Goal: Communication & Community: Answer question/provide support

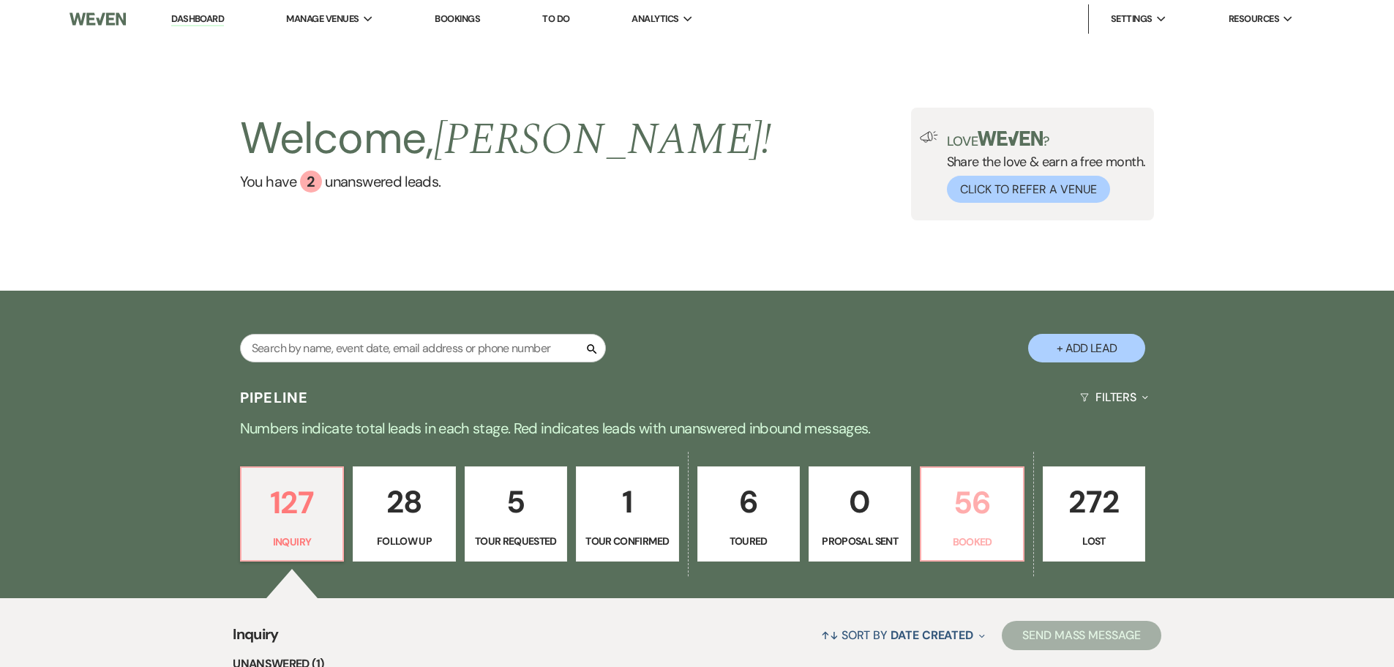
click at [964, 536] on p "Booked" at bounding box center [971, 541] width 83 height 16
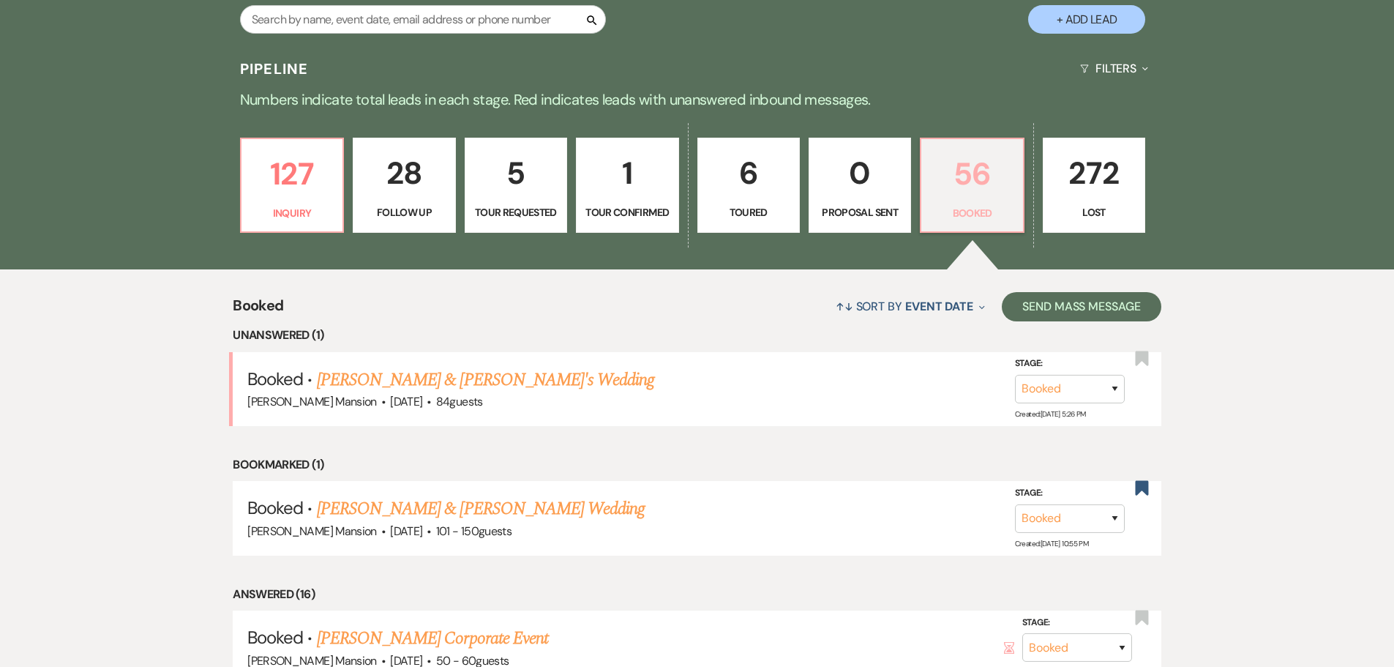
scroll to position [439, 0]
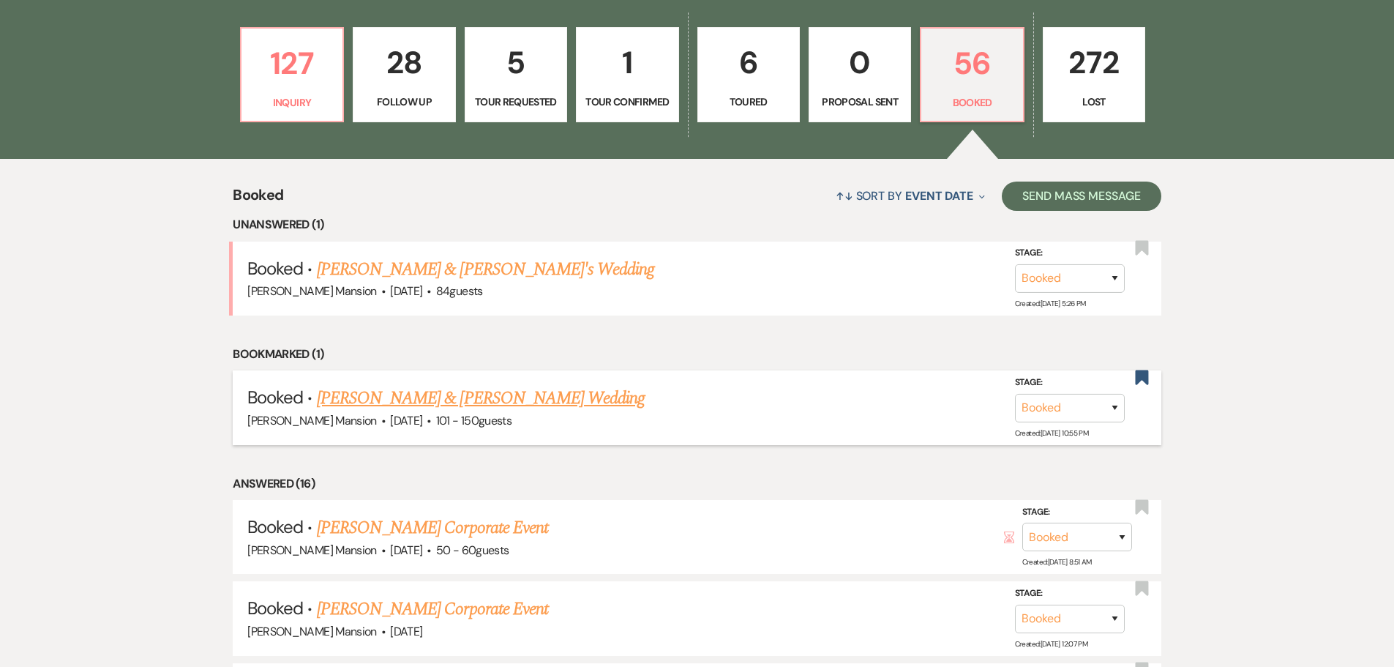
click at [448, 397] on link "[PERSON_NAME] & [PERSON_NAME] Wedding" at bounding box center [481, 398] width 328 height 26
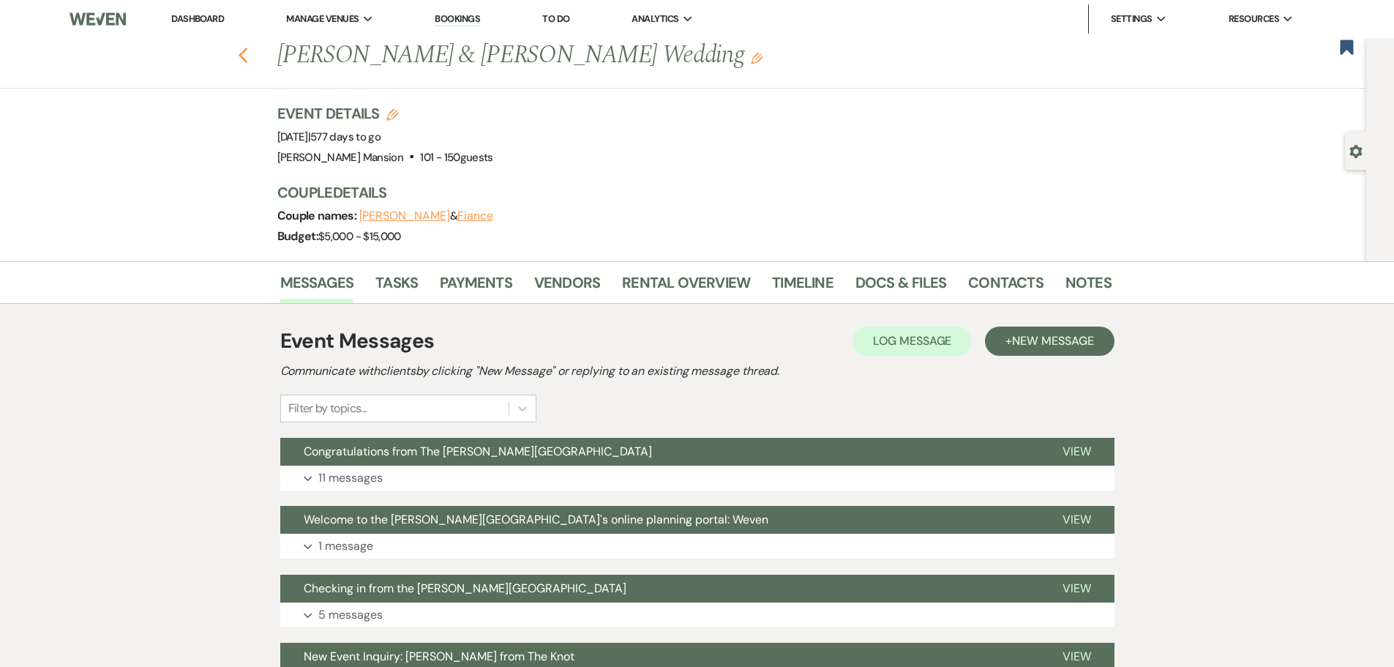
click at [245, 59] on icon "Previous" at bounding box center [243, 56] width 11 height 18
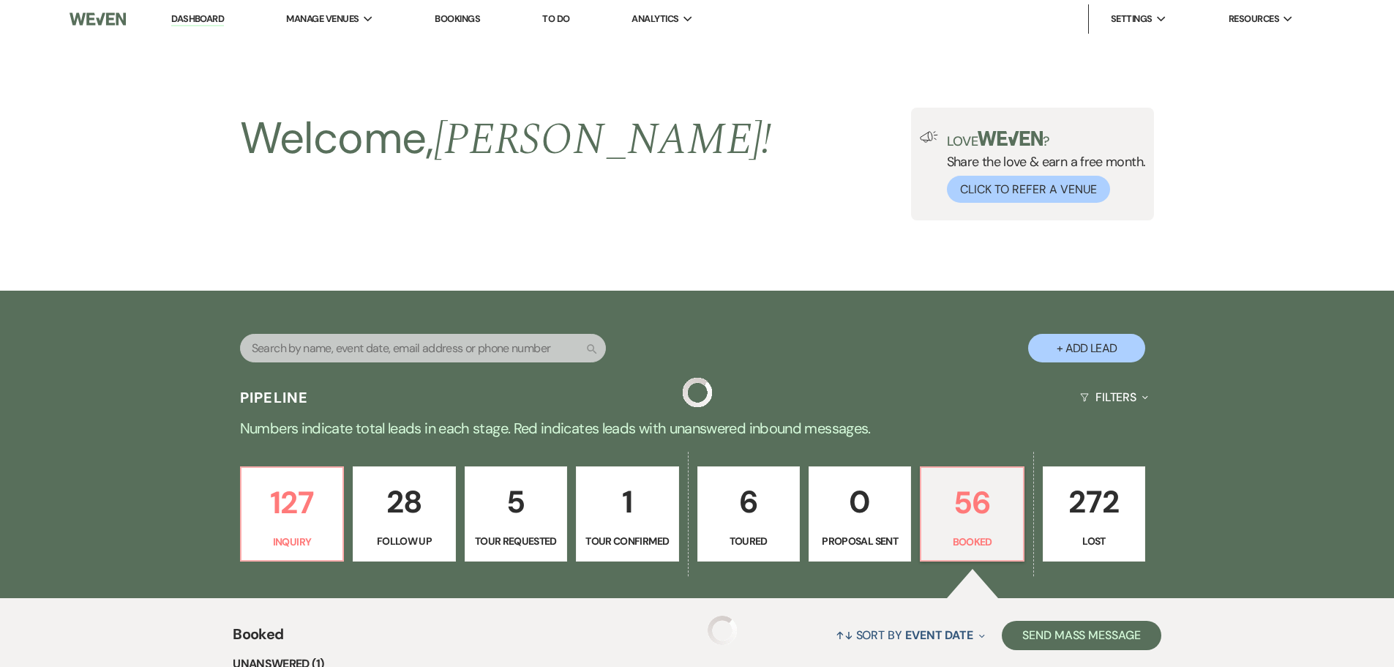
scroll to position [439, 0]
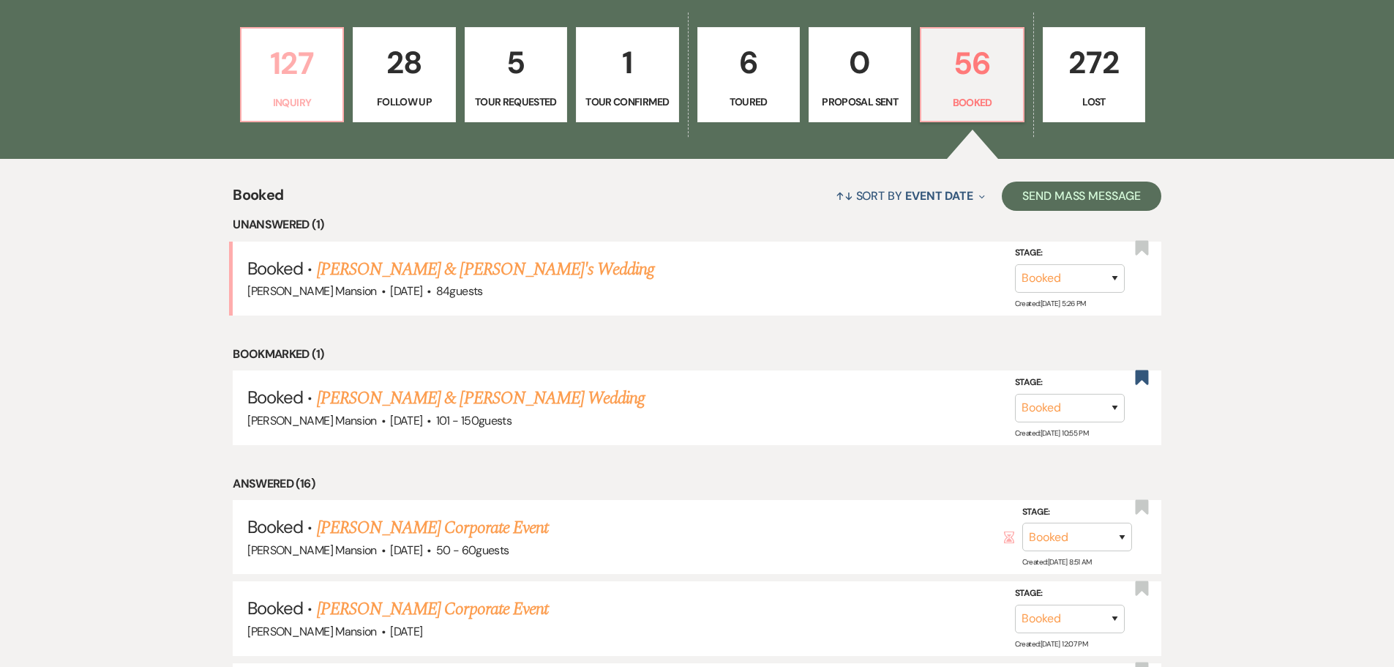
click at [290, 89] on link "127 Inquiry" at bounding box center [292, 74] width 104 height 95
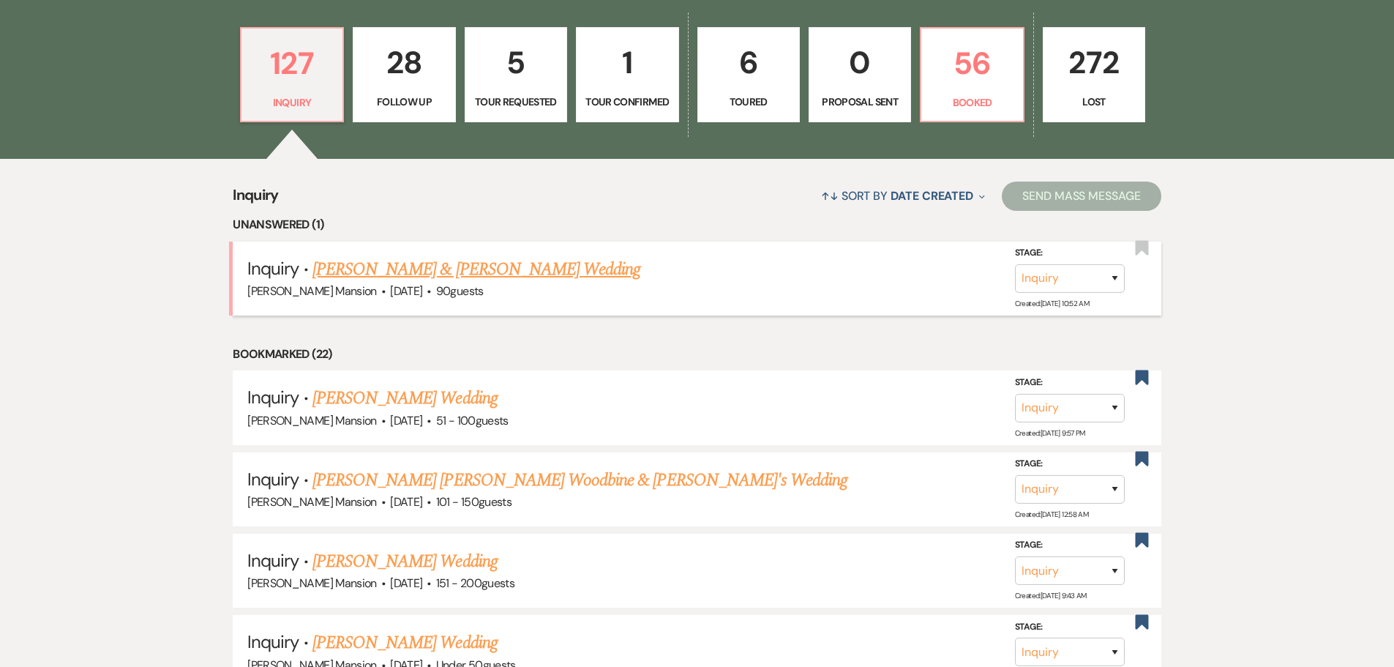
click at [422, 269] on link "[PERSON_NAME] & [PERSON_NAME] Wedding" at bounding box center [476, 269] width 328 height 26
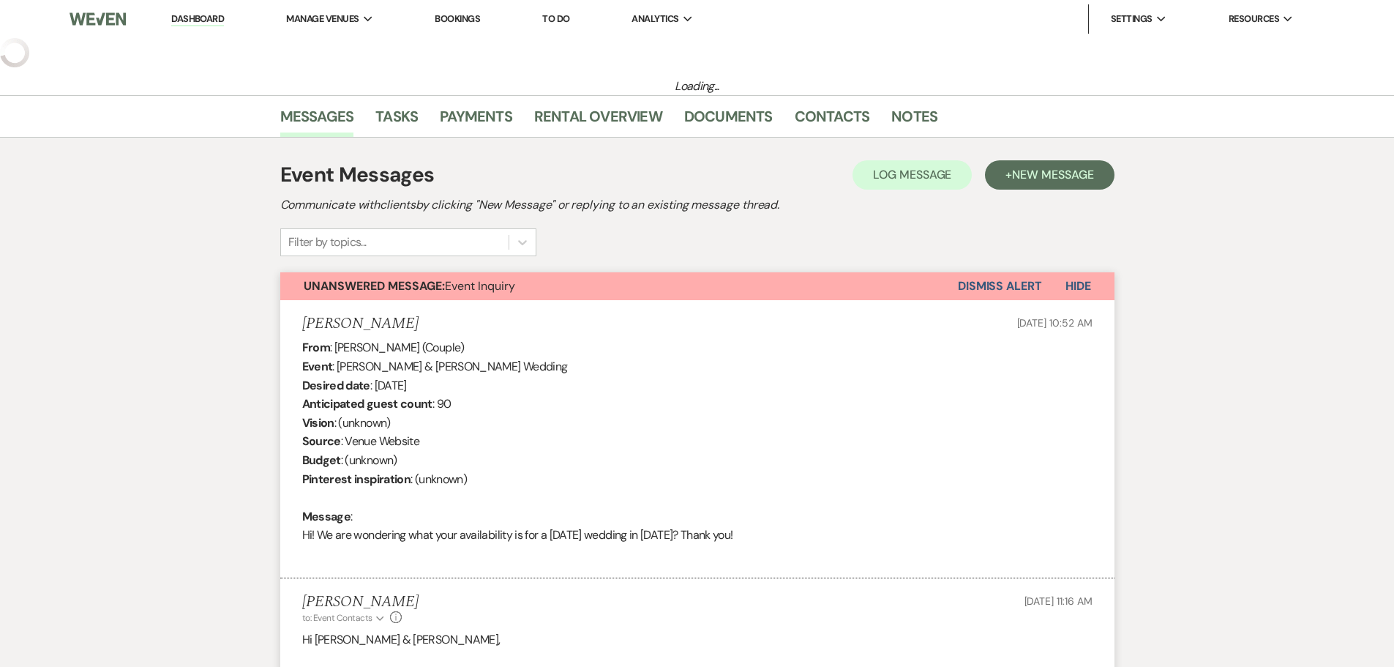
select select "5"
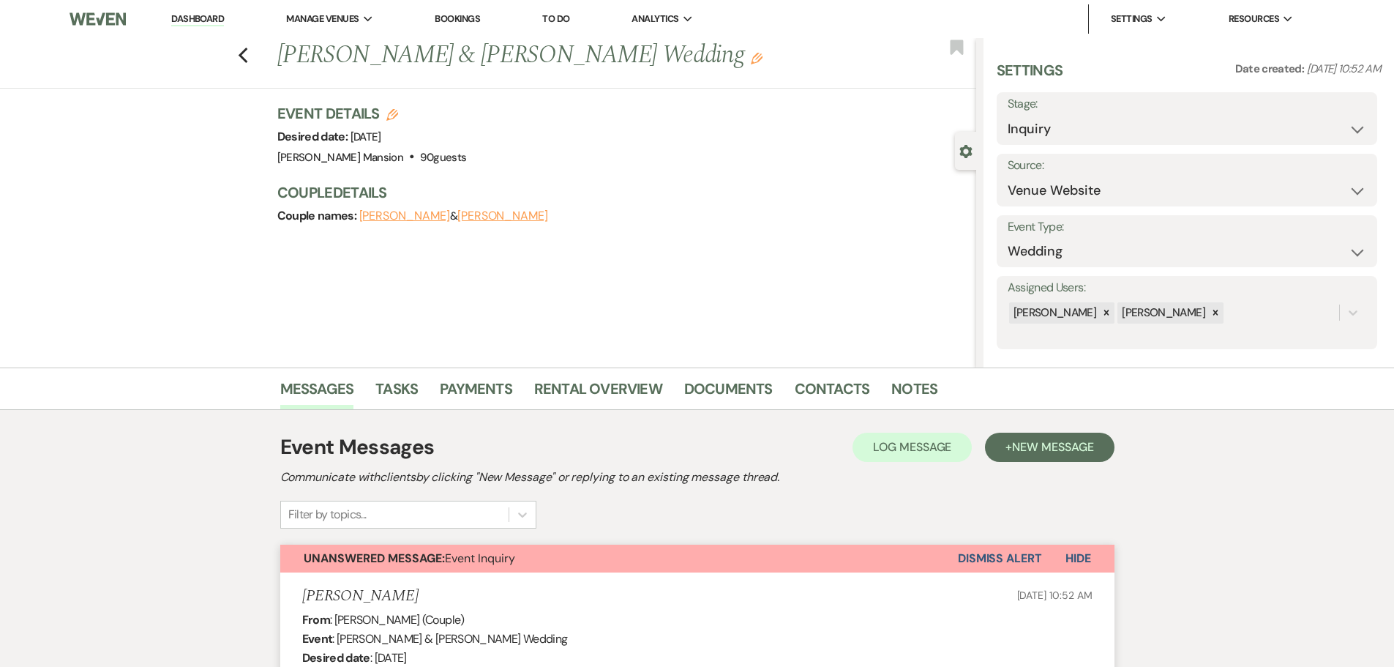
click at [1029, 555] on button "Dismiss Alert" at bounding box center [1000, 558] width 84 height 28
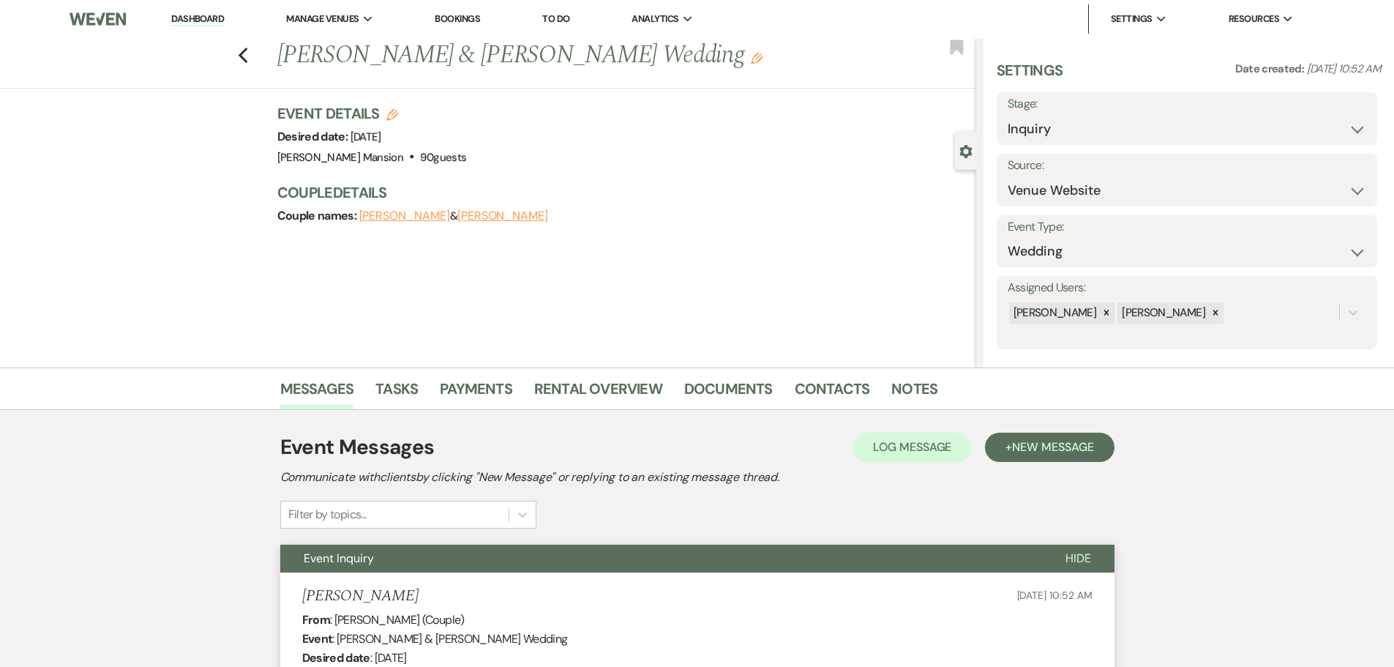
click at [192, 22] on link "Dashboard" at bounding box center [197, 19] width 53 height 14
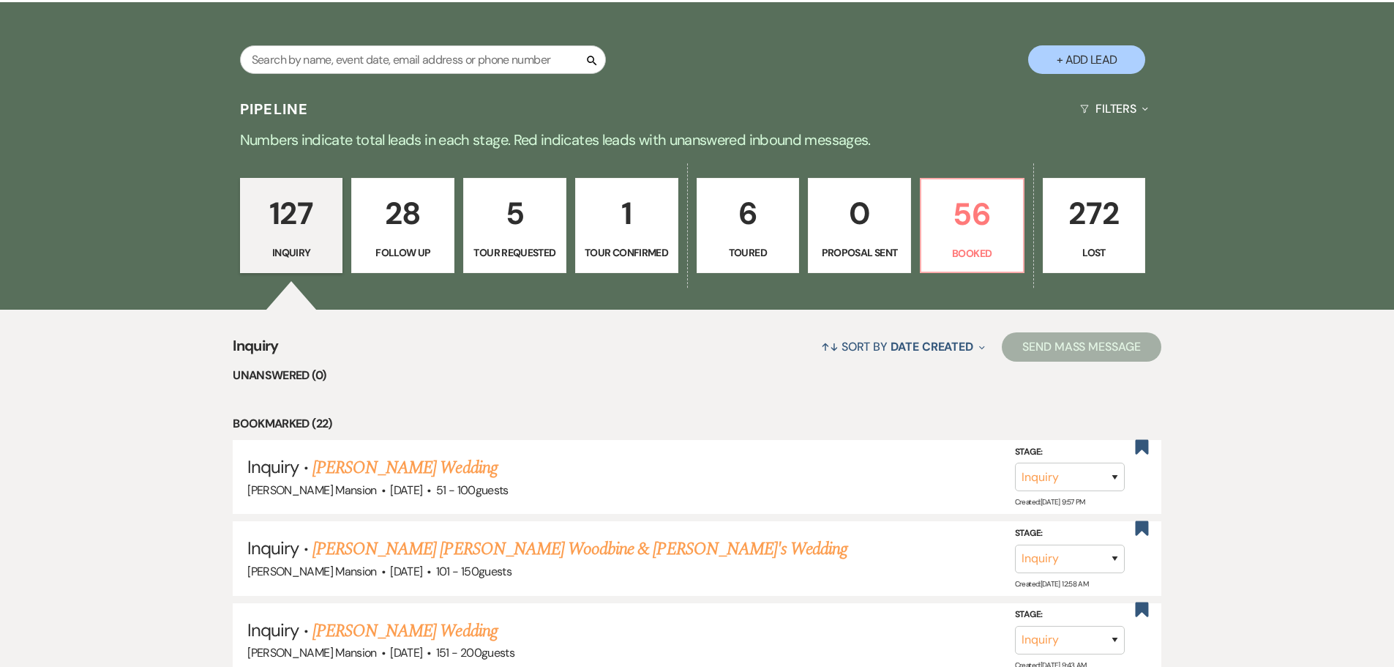
scroll to position [293, 0]
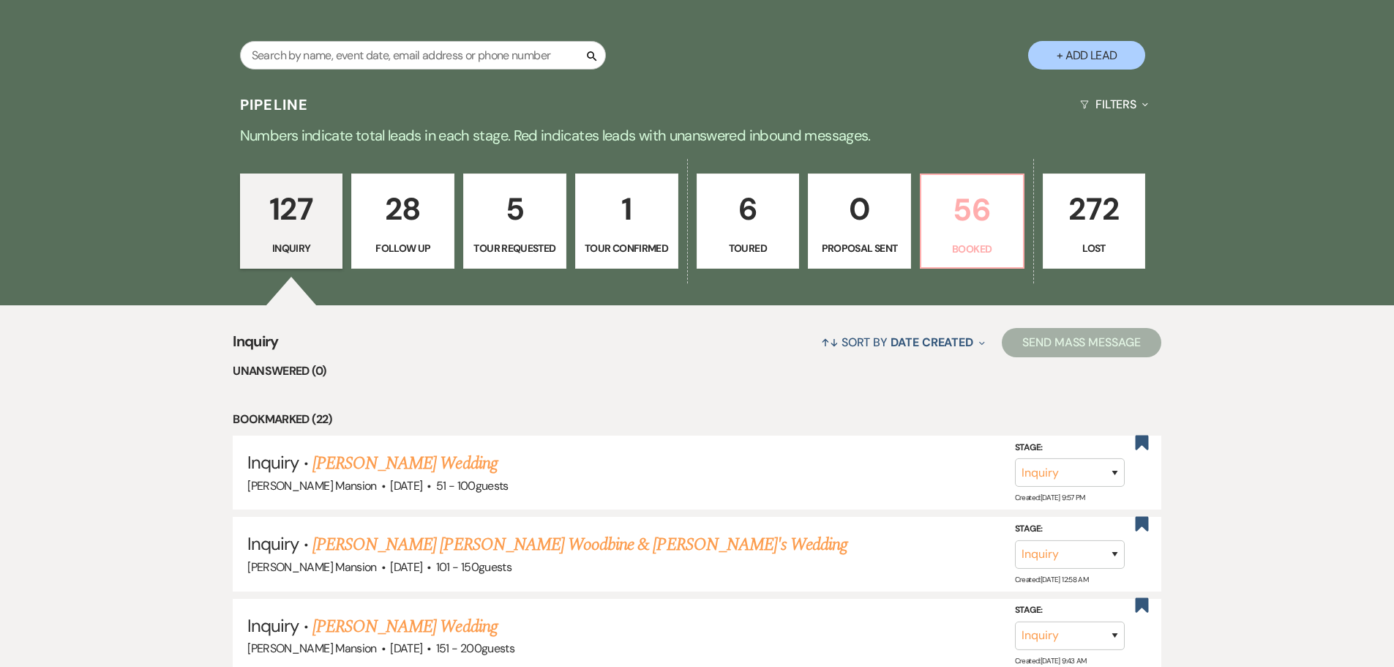
click at [975, 219] on p "56" at bounding box center [972, 209] width 84 height 49
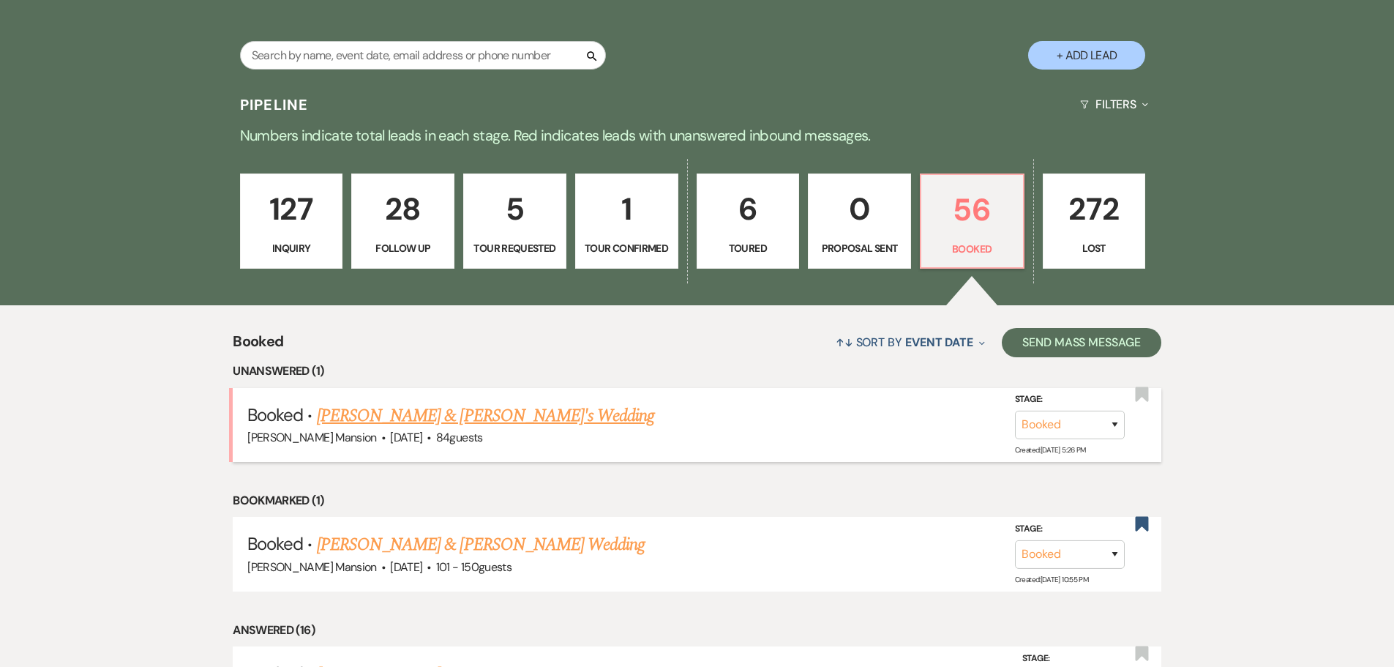
click at [387, 420] on link "[PERSON_NAME] & [PERSON_NAME]'s Wedding" at bounding box center [486, 415] width 338 height 26
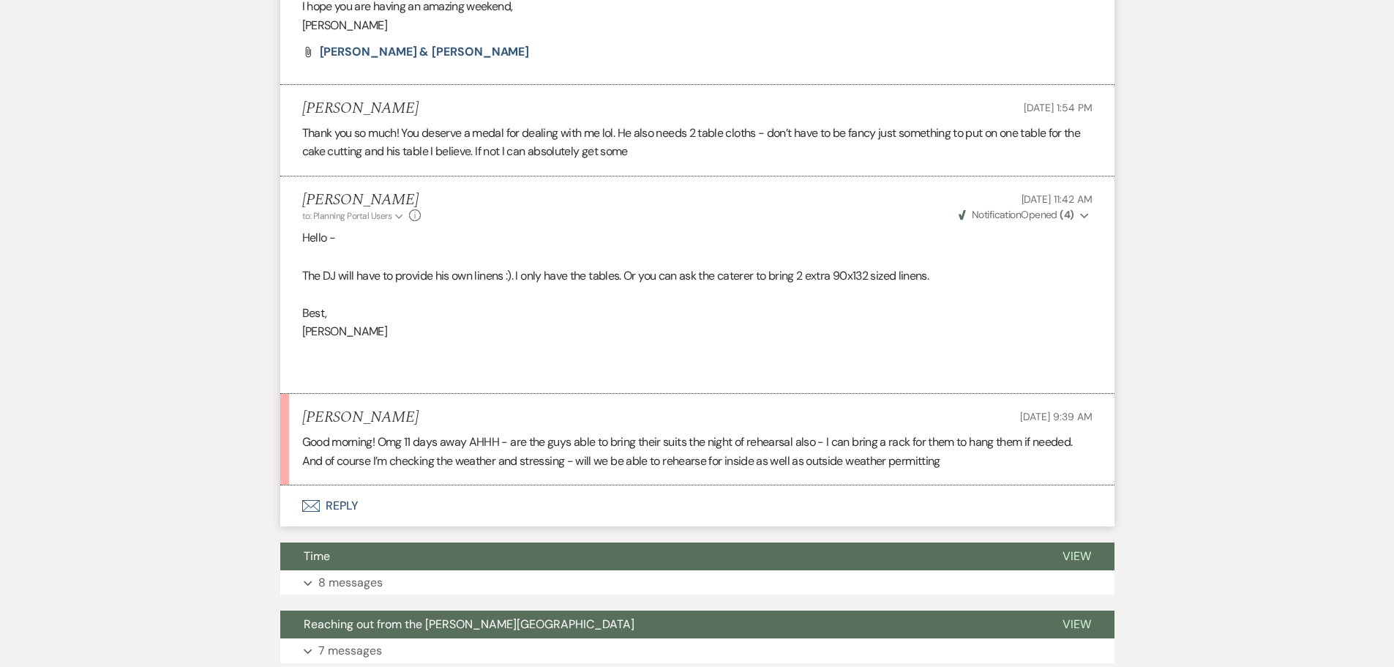
scroll to position [1683, 0]
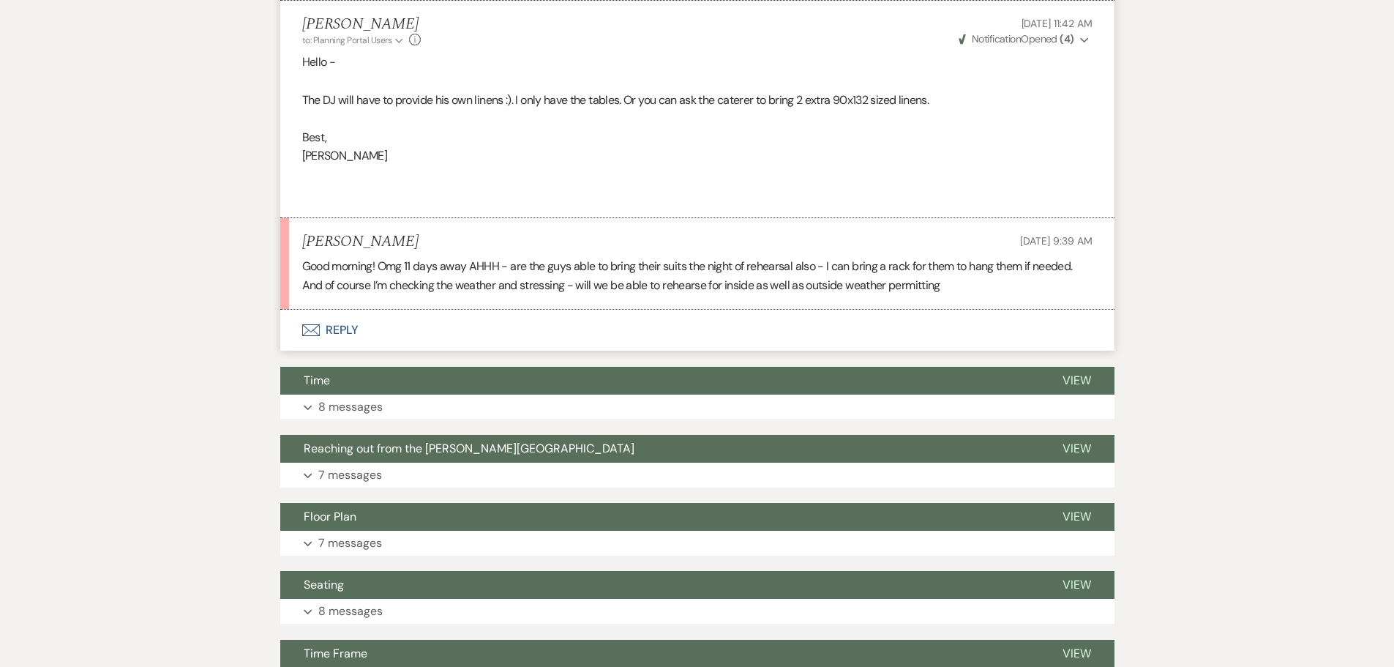
click at [315, 330] on icon "Envelope" at bounding box center [311, 330] width 18 height 12
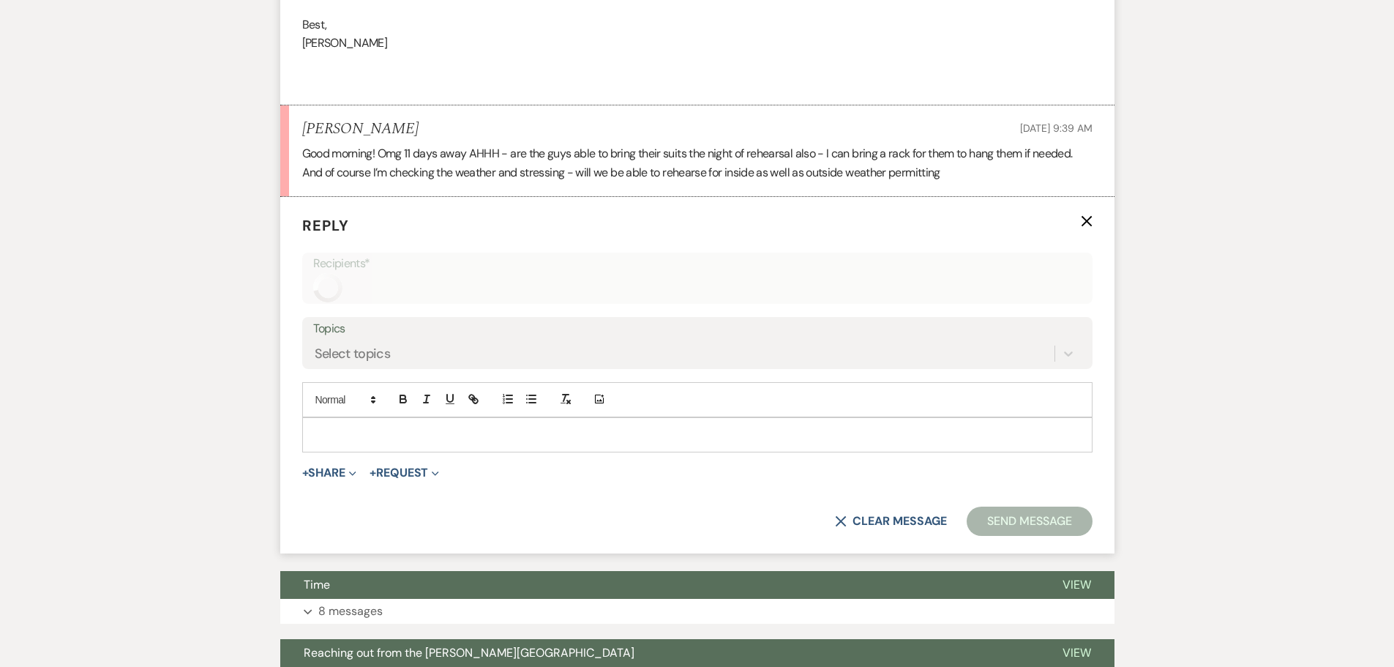
scroll to position [1811, 0]
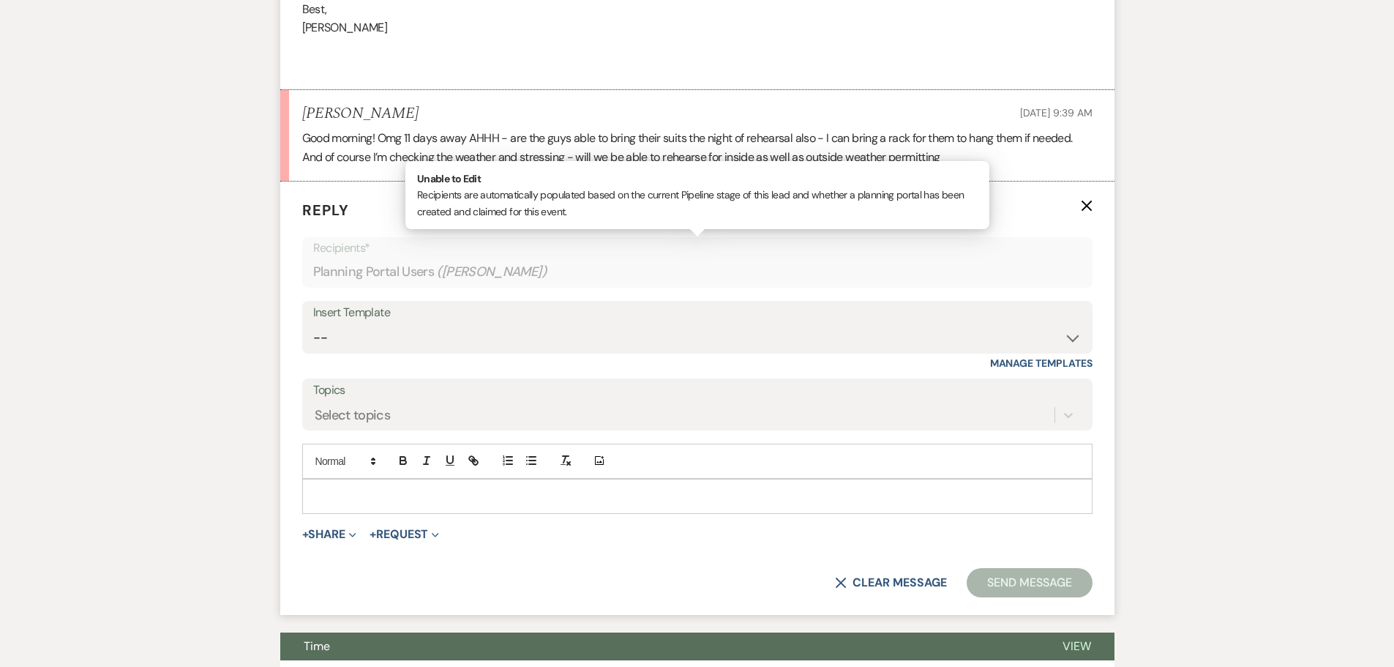
click at [351, 492] on p at bounding box center [697, 496] width 767 height 16
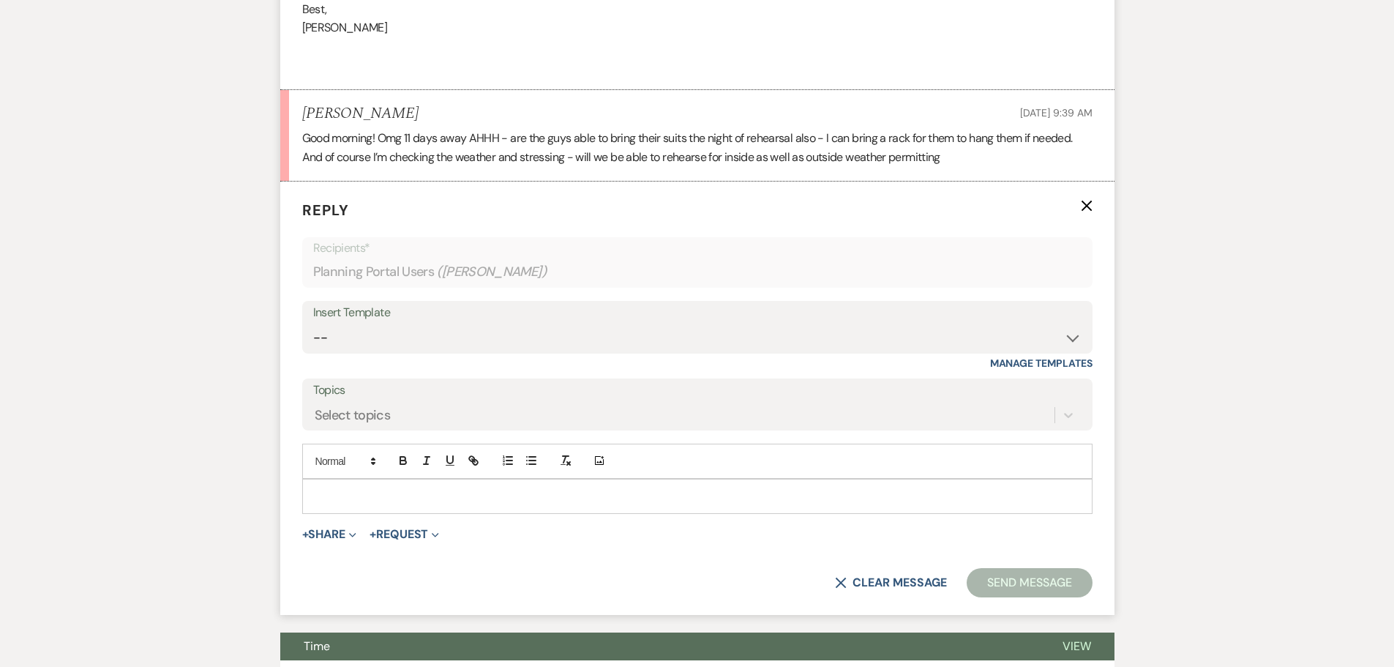
click at [367, 485] on div at bounding box center [697, 496] width 789 height 34
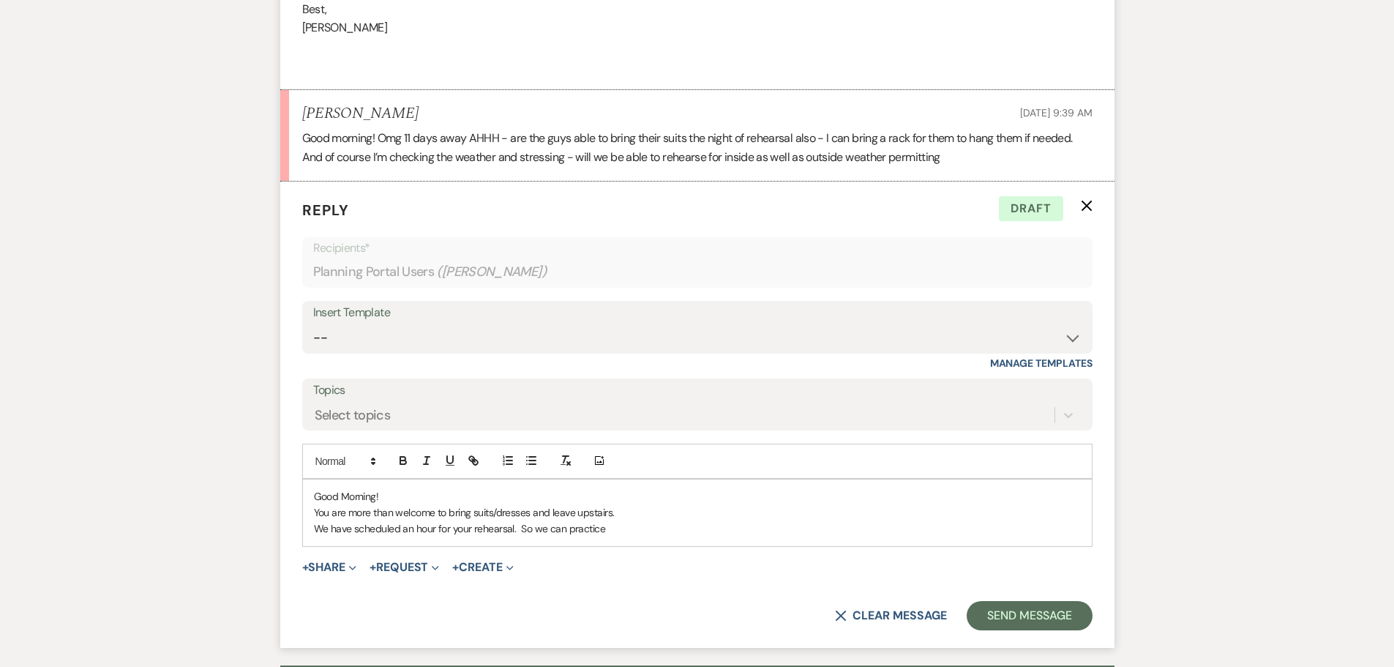
click at [631, 520] on p "We have scheduled an hour for your rehearsal. So we can practice" at bounding box center [697, 528] width 767 height 16
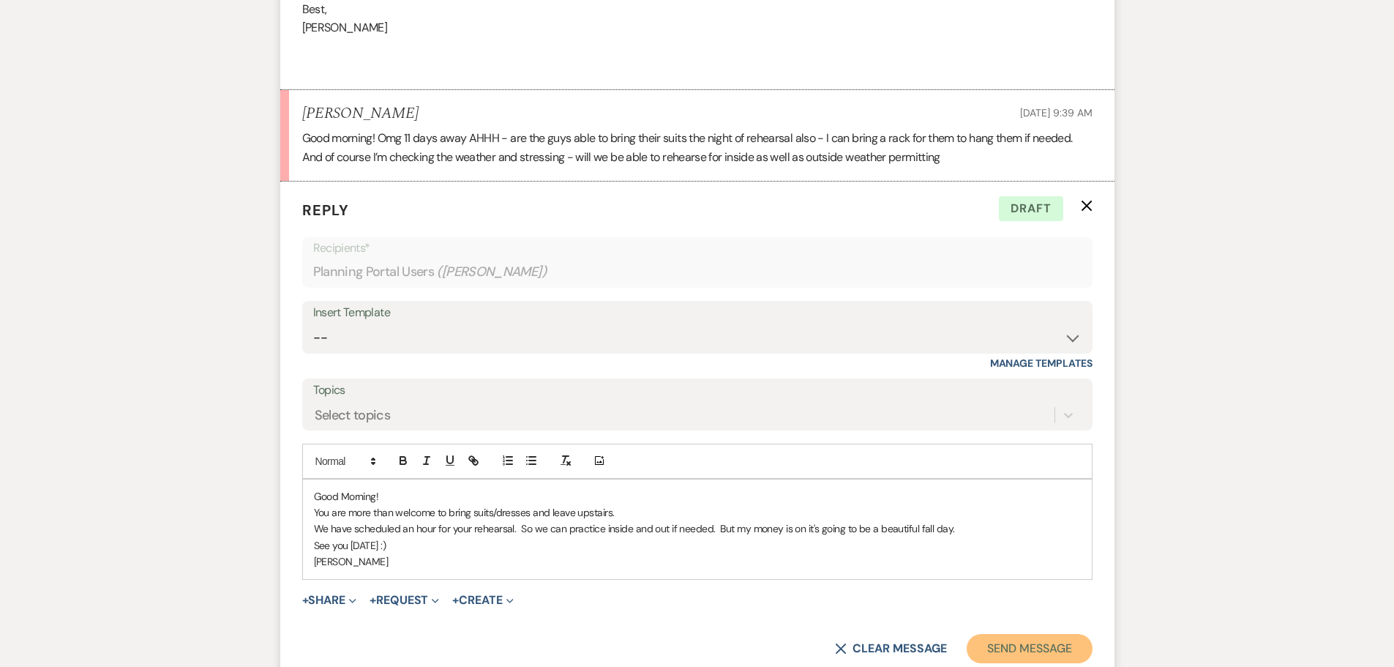
click at [1016, 656] on button "Send Message" at bounding box center [1028, 648] width 125 height 29
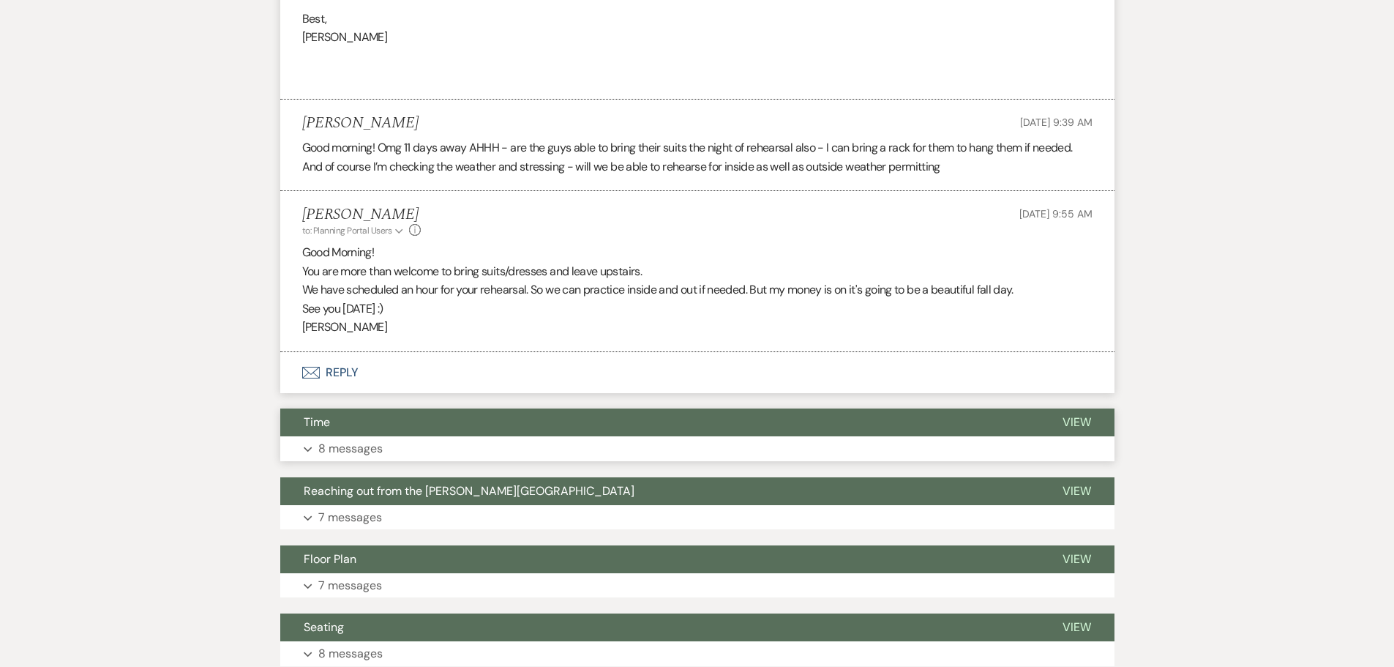
scroll to position [1829, 0]
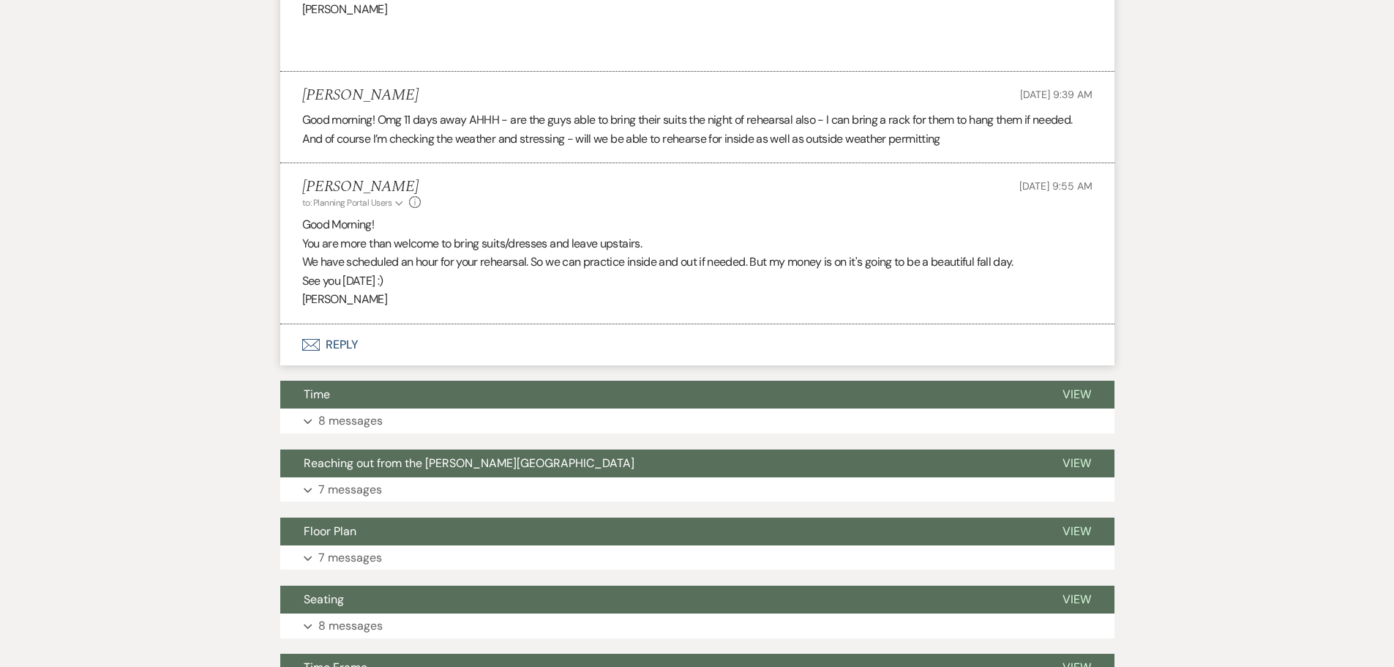
click at [304, 335] on button "Envelope Reply" at bounding box center [697, 344] width 834 height 41
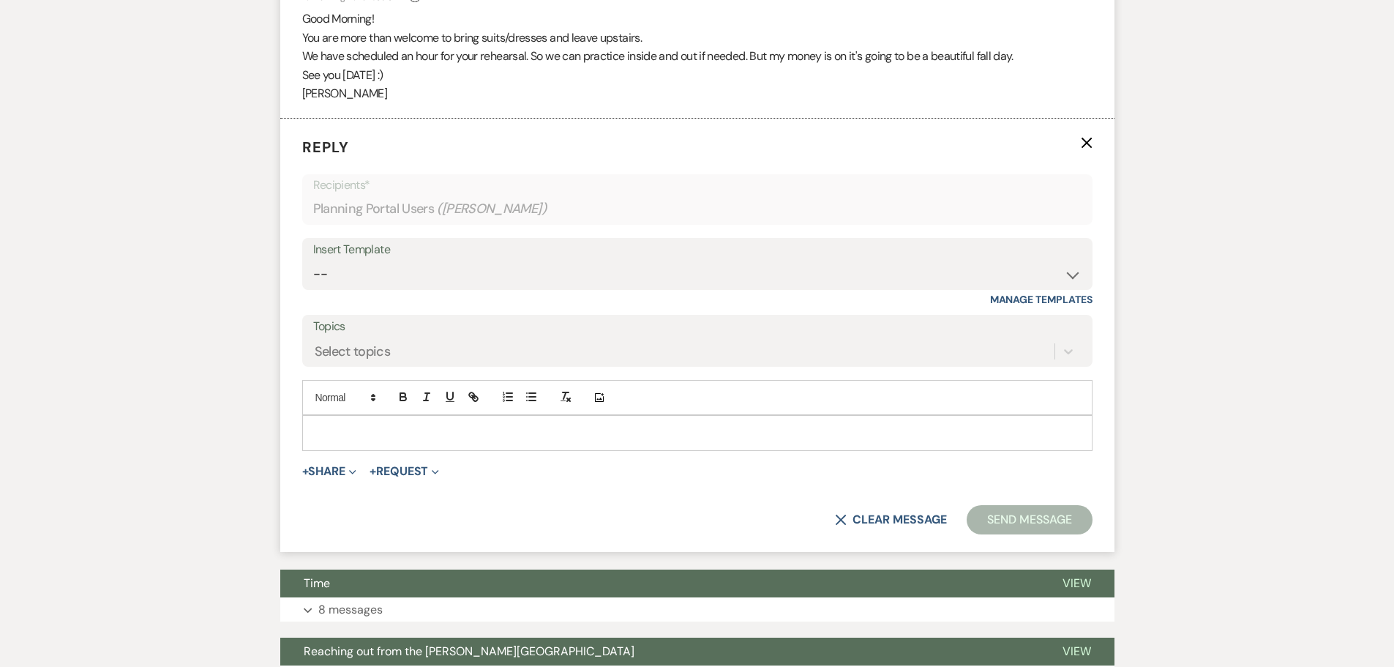
scroll to position [2037, 0]
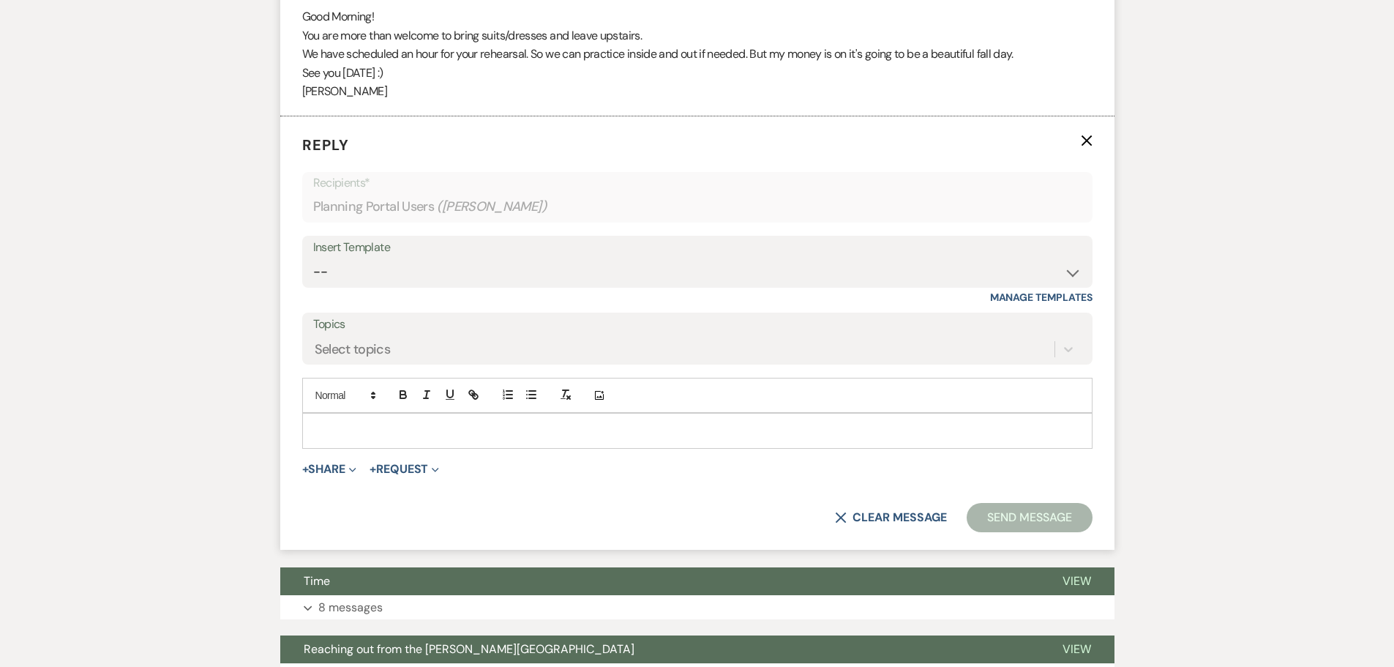
click at [410, 438] on p at bounding box center [697, 430] width 767 height 16
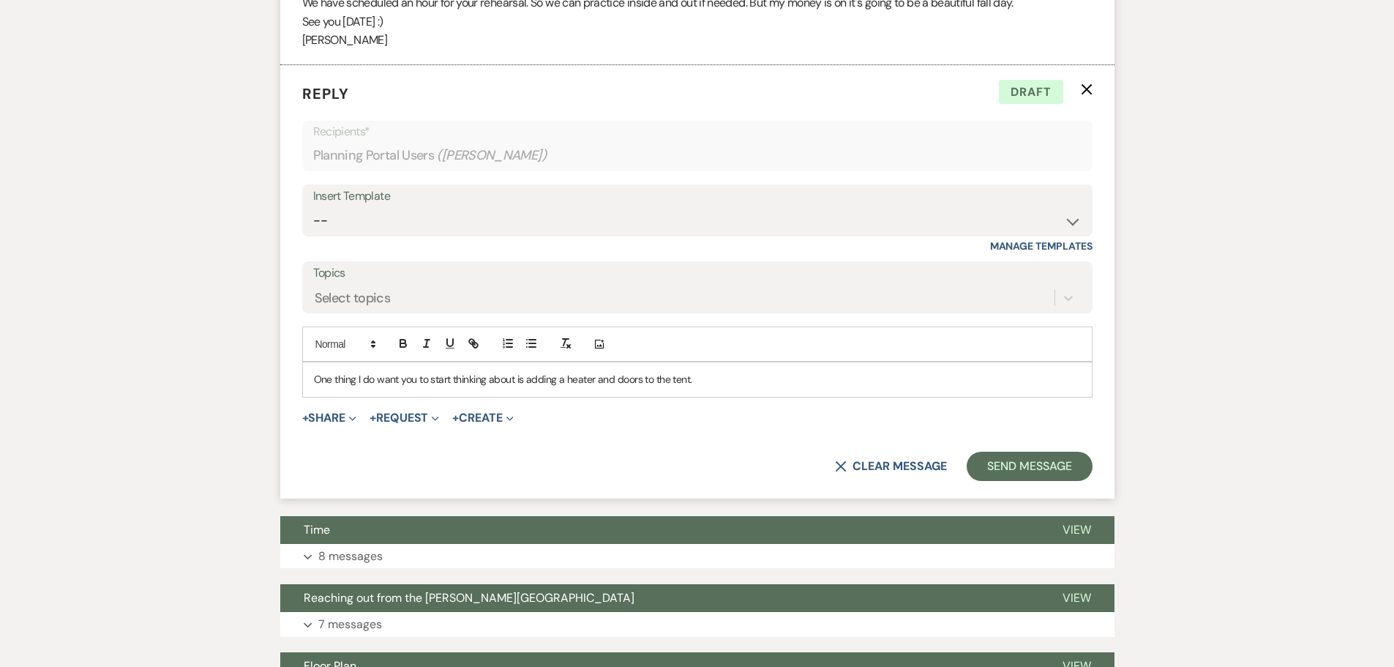
scroll to position [2110, 0]
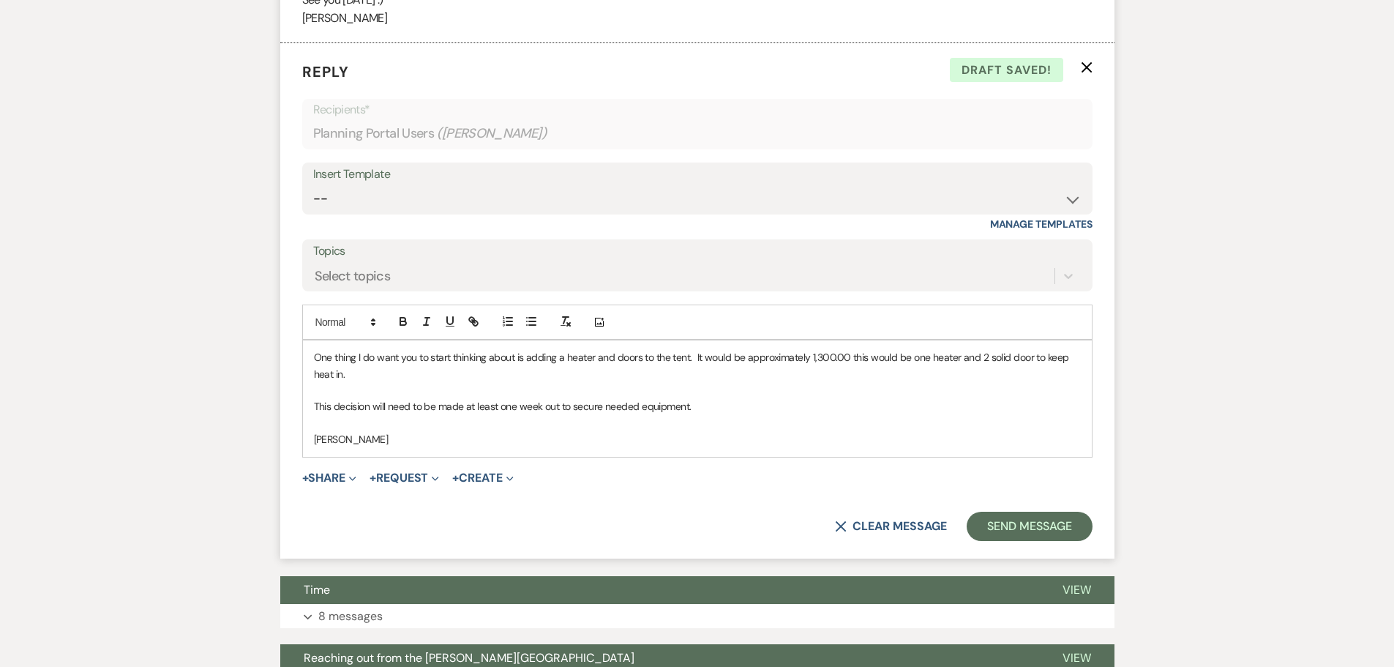
click at [809, 355] on p "One thing I do want you to start thinking about is adding a heater and doors to…" at bounding box center [697, 365] width 767 height 33
click at [855, 356] on p "One thing I do want you to start thinking about is adding a heater and doors to…" at bounding box center [697, 365] width 767 height 33
click at [1017, 529] on button "Send Message" at bounding box center [1028, 525] width 125 height 29
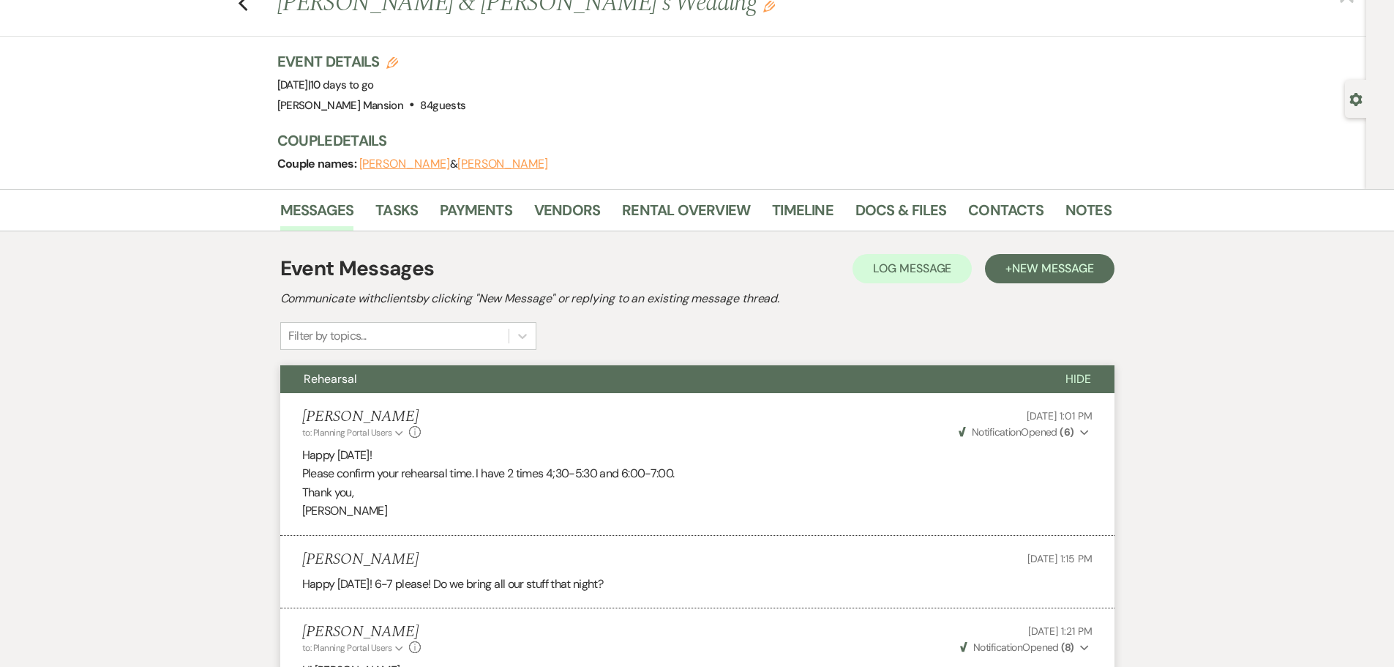
scroll to position [0, 0]
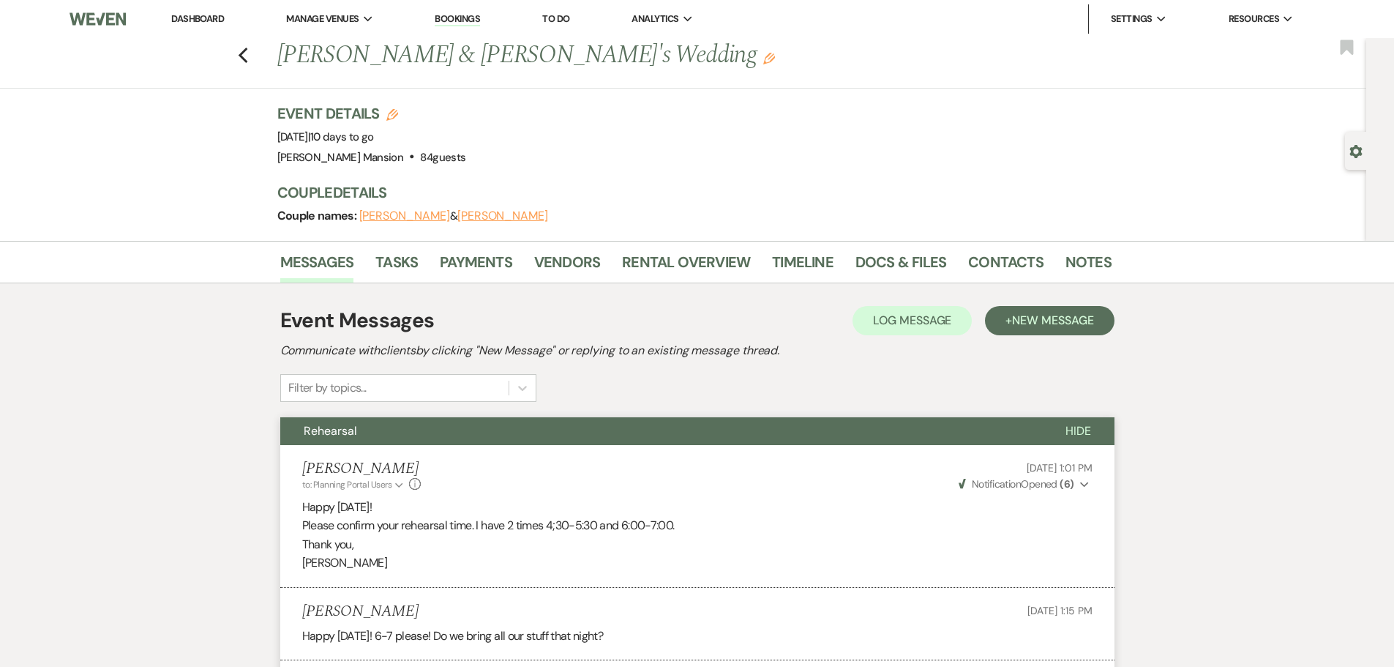
drag, startPoint x: 333, startPoint y: 312, endPoint x: 178, endPoint y: 141, distance: 231.0
click at [178, 141] on div "Previous [PERSON_NAME] & [PERSON_NAME]'s Wedding Edit Bookmark Gear Settings Ev…" at bounding box center [683, 139] width 1366 height 203
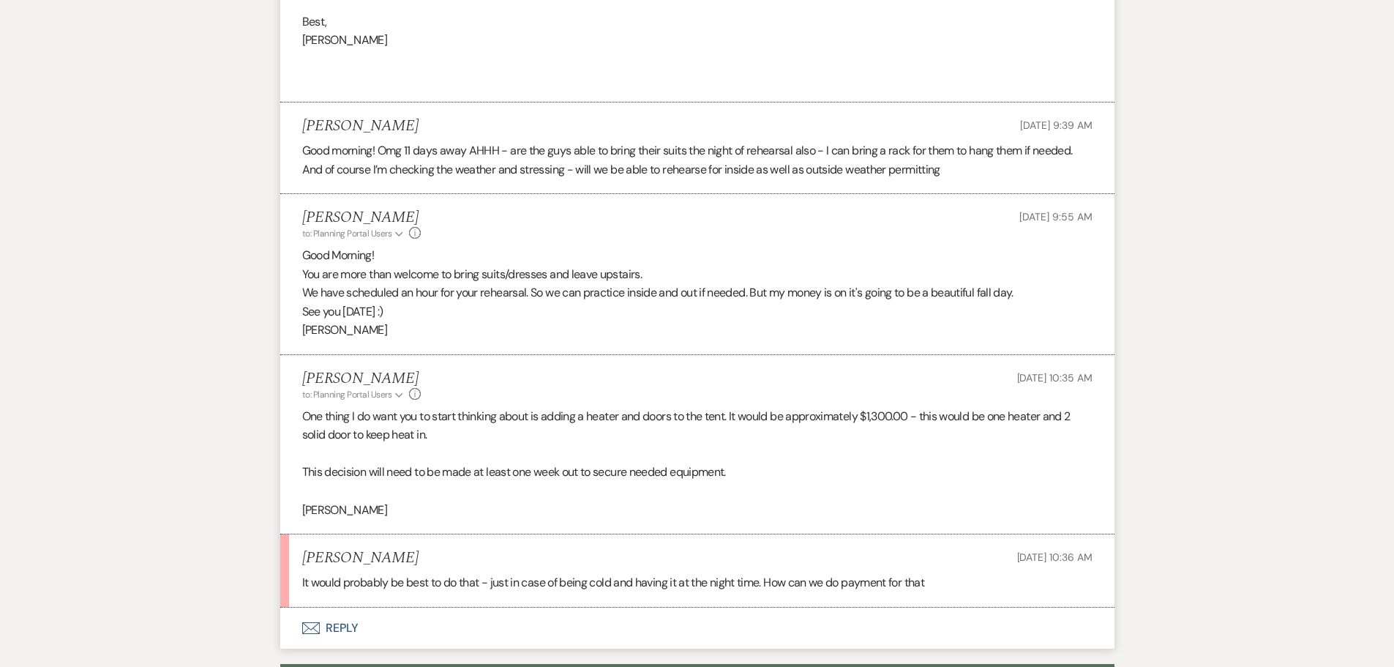
scroll to position [1798, 0]
click at [348, 623] on button "Envelope Reply" at bounding box center [697, 628] width 834 height 41
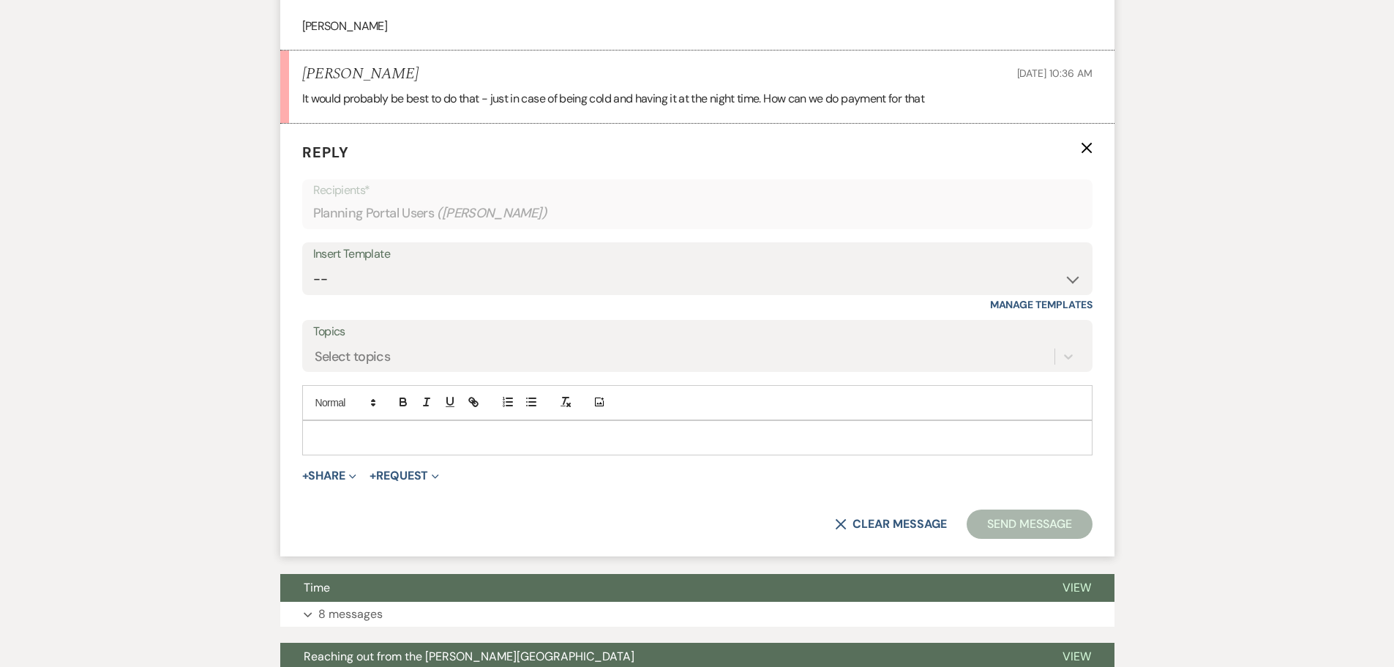
scroll to position [2289, 0]
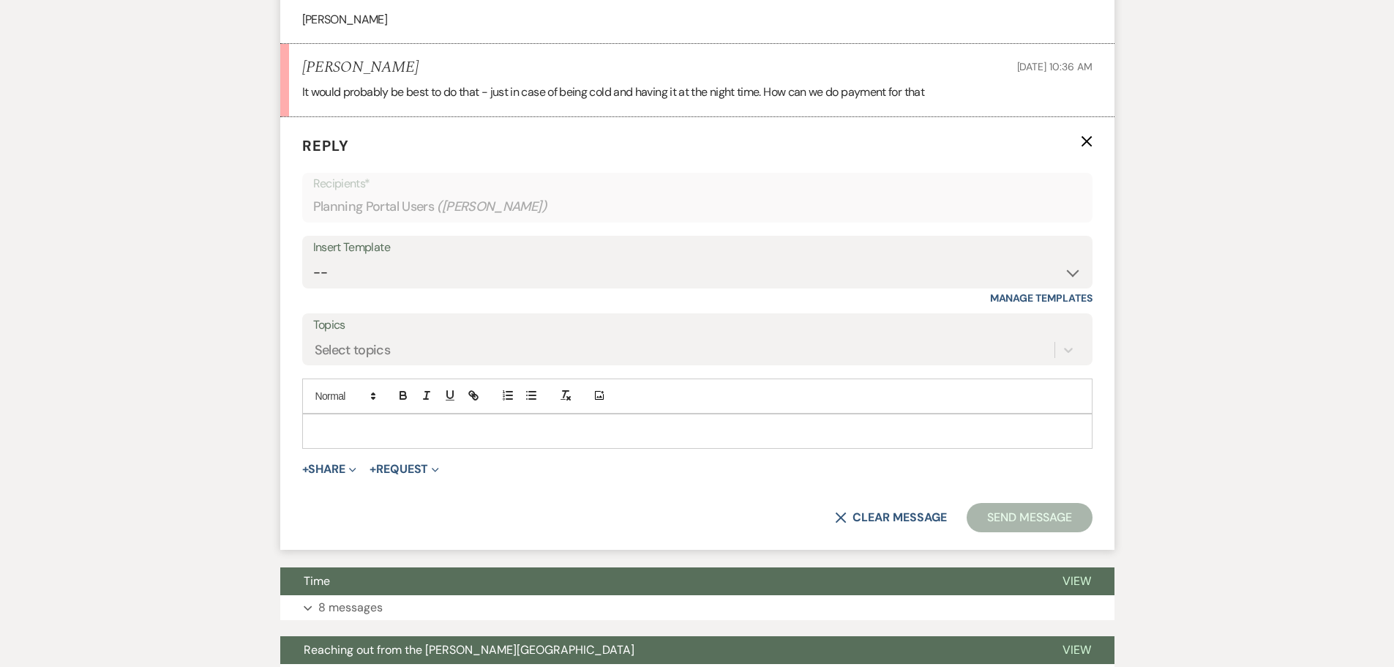
click at [368, 439] on p at bounding box center [697, 431] width 767 height 16
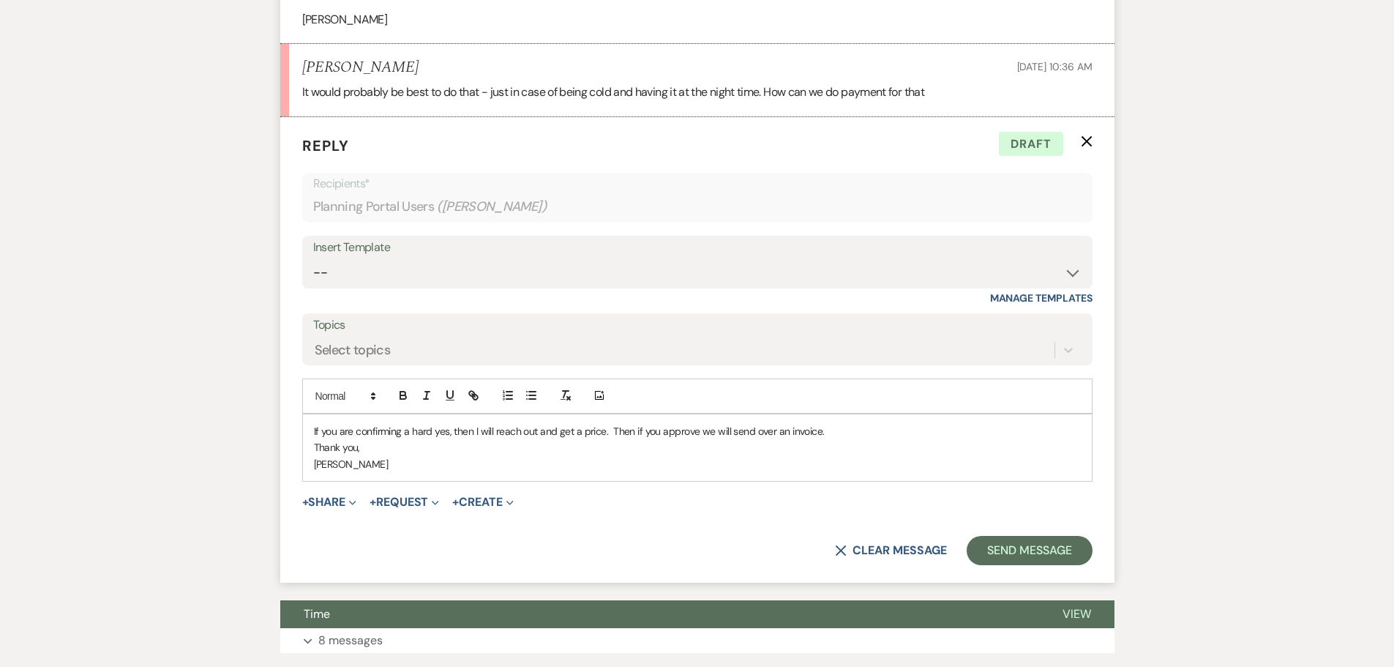
click at [842, 431] on p "If you are confirming a hard yes, then I will reach out and get a price. Then i…" at bounding box center [697, 431] width 767 height 16
click at [996, 557] on button "Send Message" at bounding box center [1028, 550] width 125 height 29
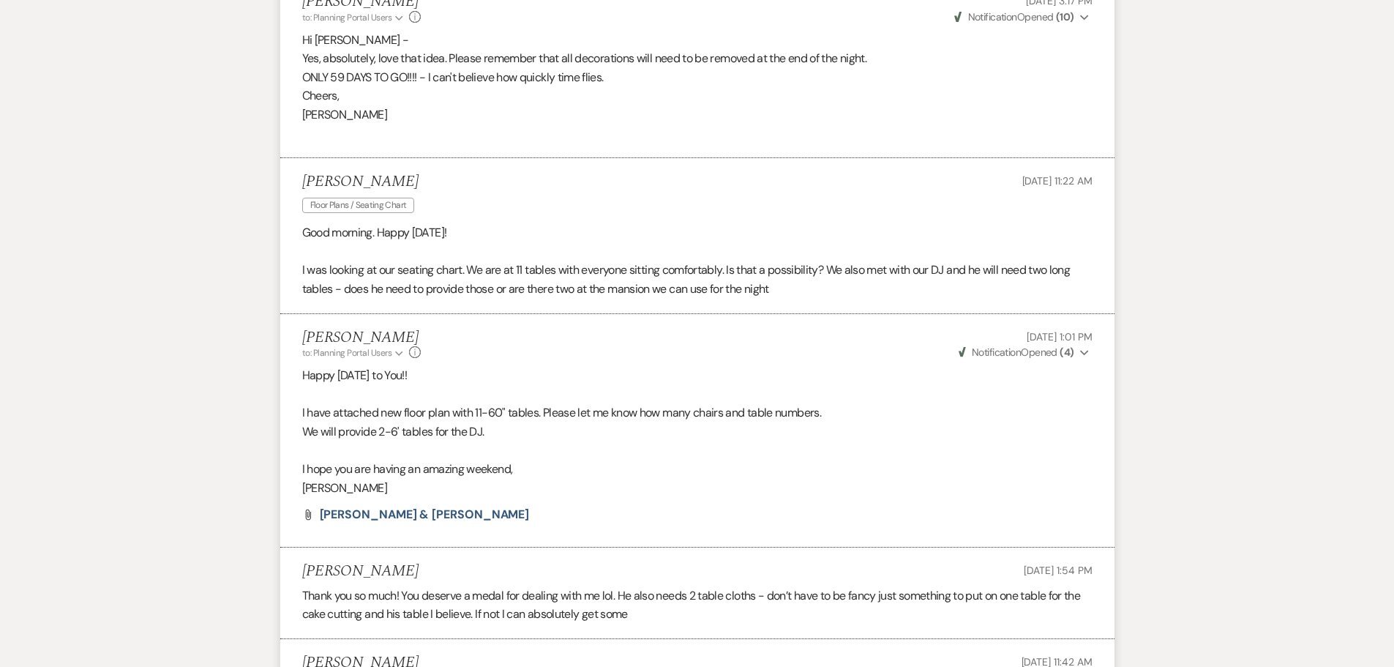
scroll to position [898, 0]
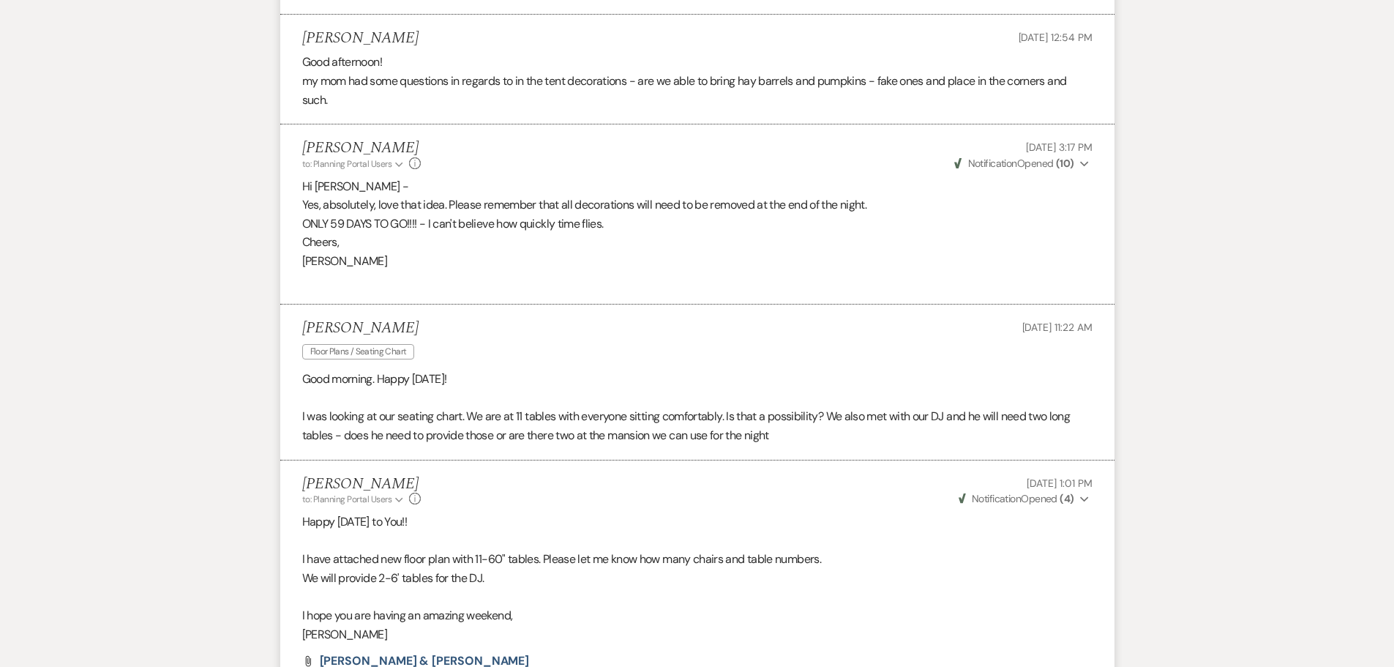
drag, startPoint x: 146, startPoint y: 214, endPoint x: 78, endPoint y: 119, distance: 117.5
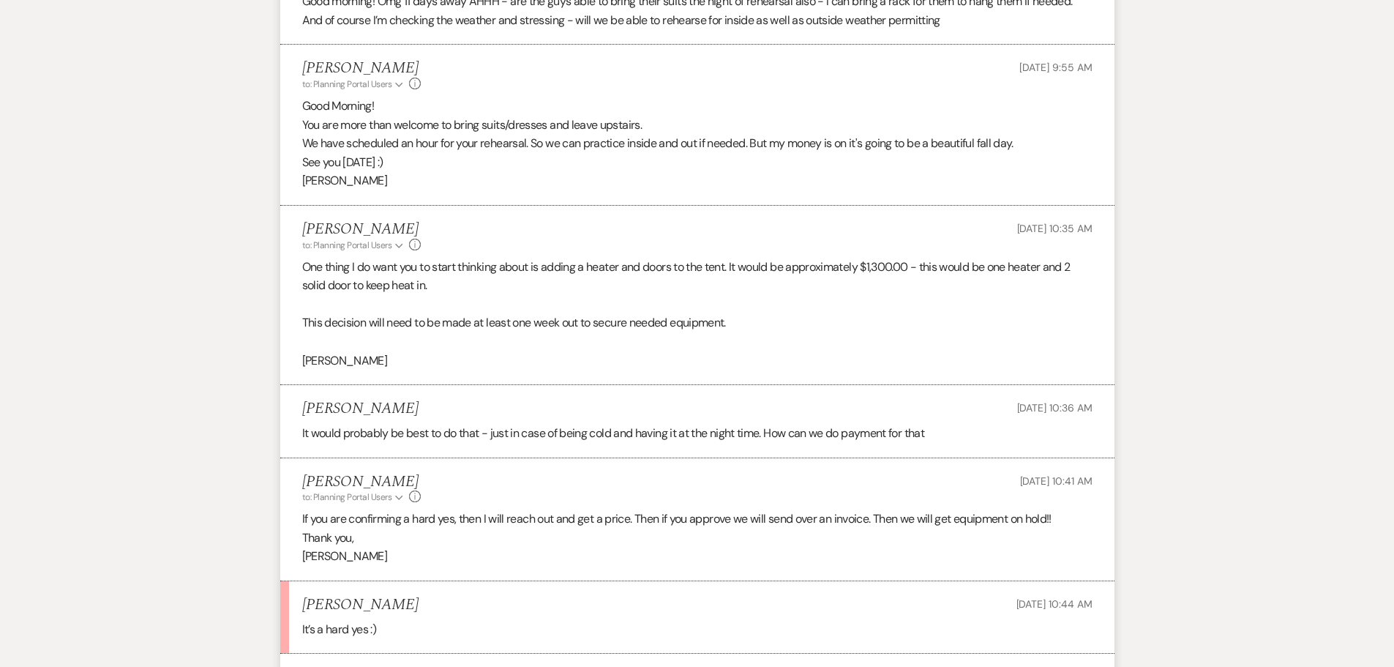
scroll to position [2140, 0]
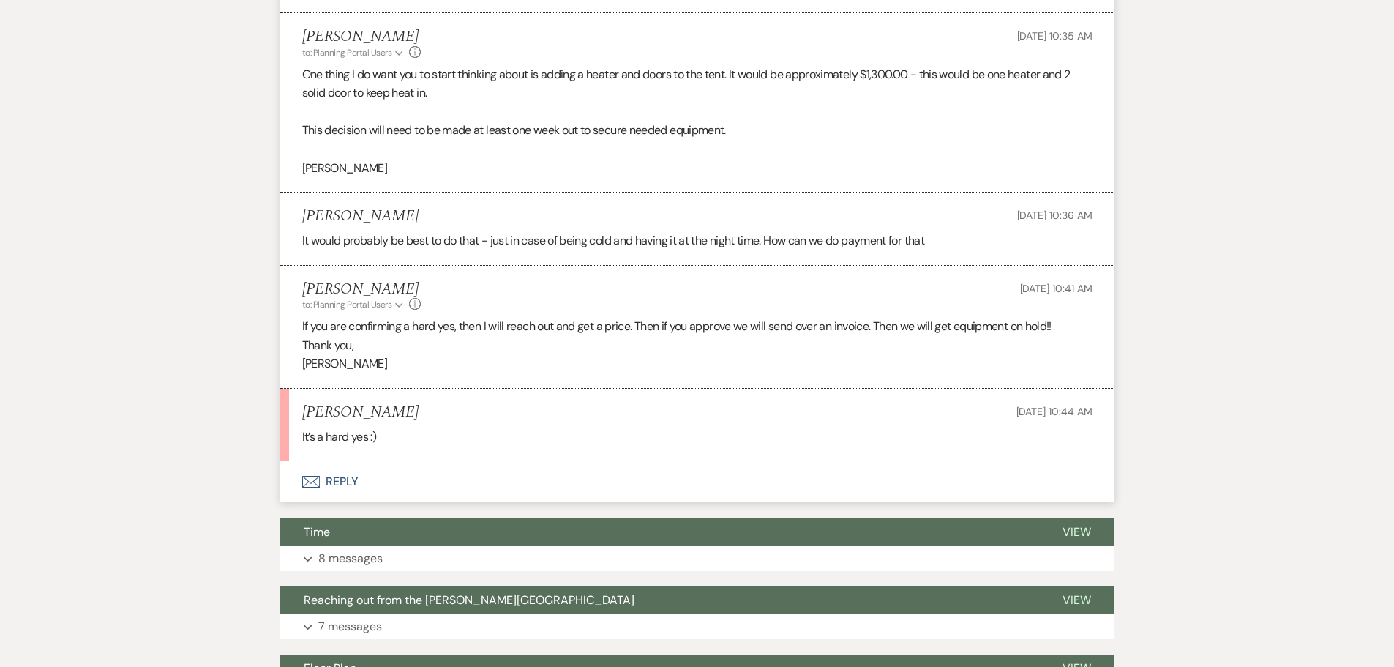
click at [299, 482] on button "Envelope Reply" at bounding box center [697, 481] width 834 height 41
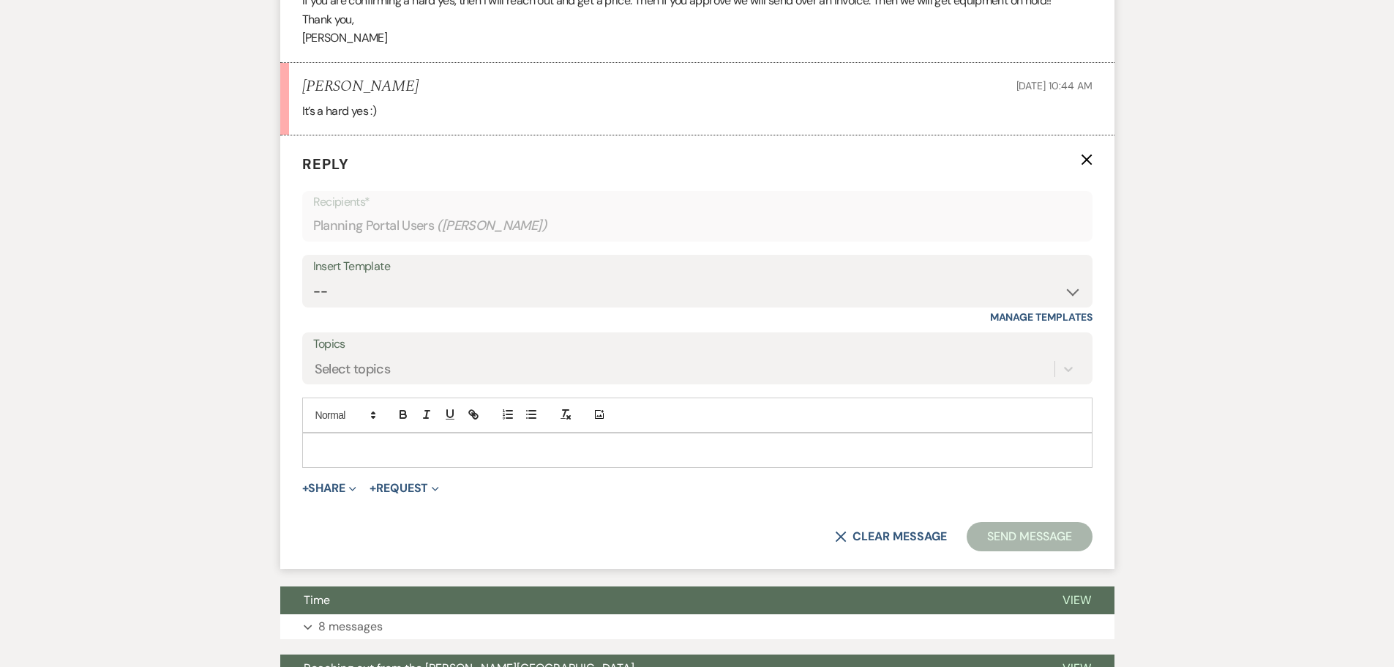
scroll to position [2485, 0]
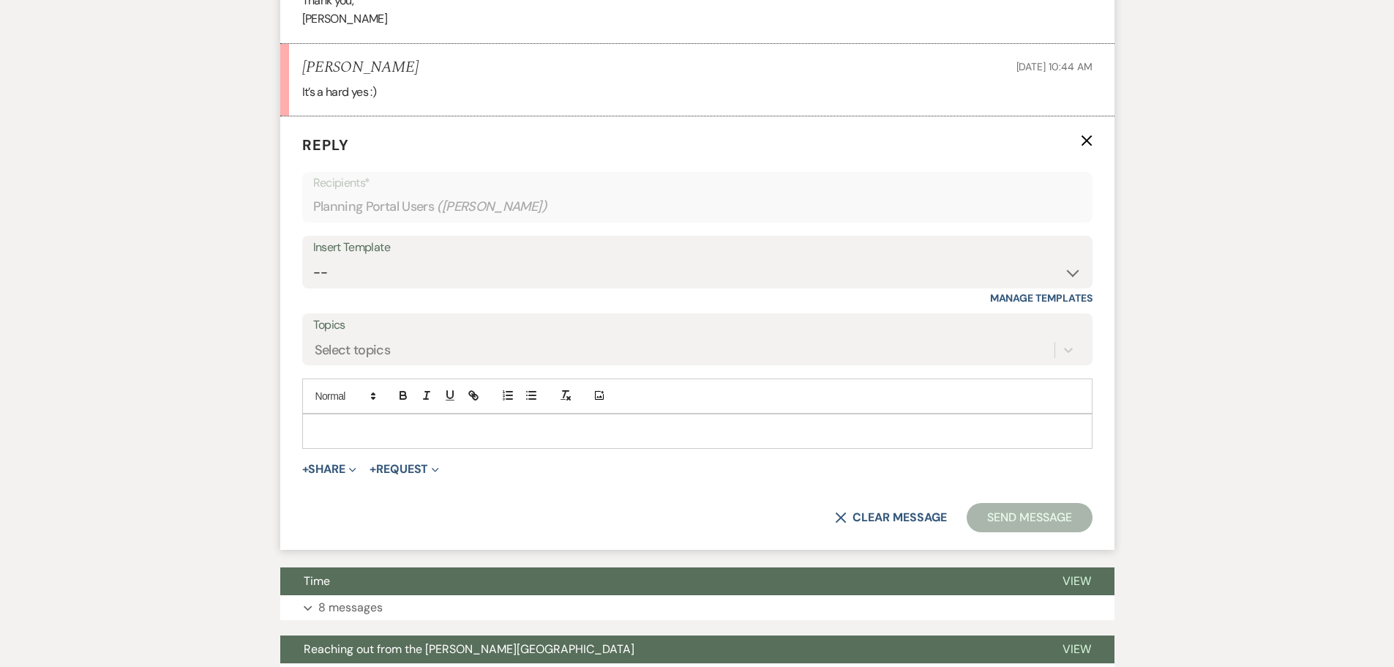
click at [330, 437] on p at bounding box center [697, 431] width 767 height 16
click at [1001, 513] on button "Send Message" at bounding box center [1028, 517] width 125 height 29
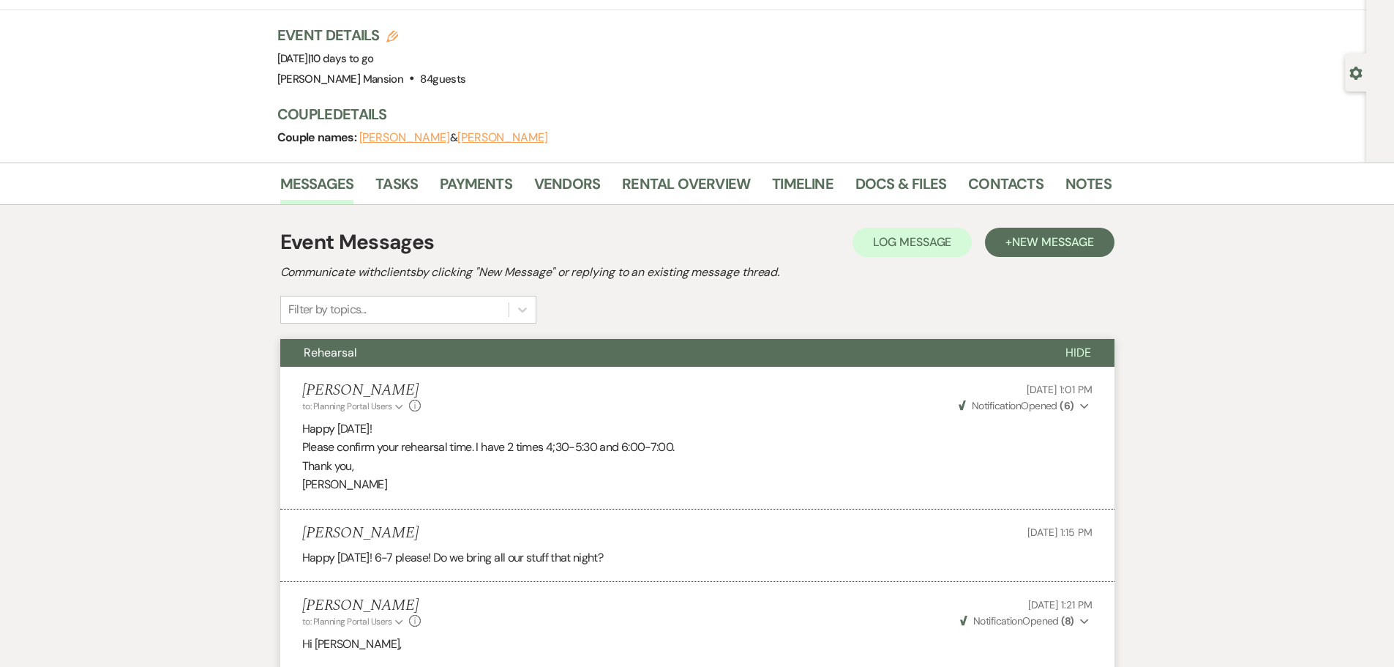
scroll to position [0, 0]
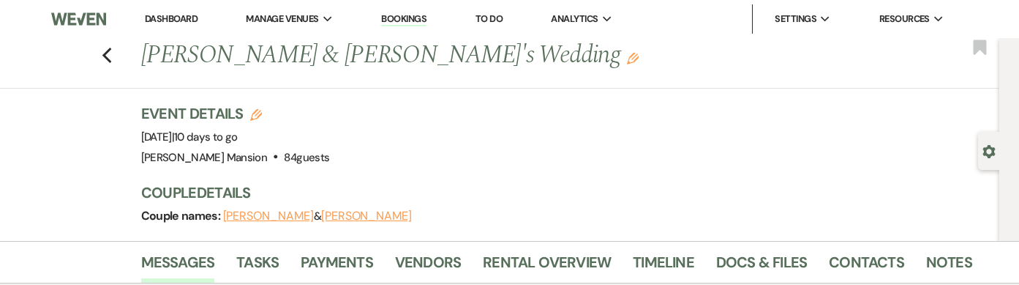
click at [173, 26] on li "Dashboard" at bounding box center [171, 18] width 67 height 29
click at [167, 14] on link "Dashboard" at bounding box center [171, 18] width 53 height 12
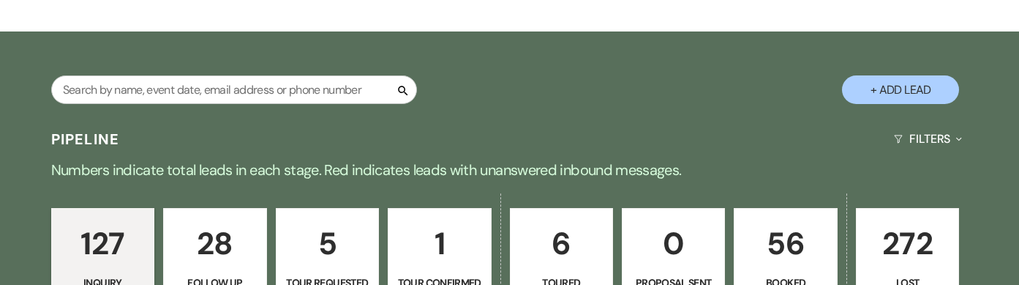
scroll to position [73, 0]
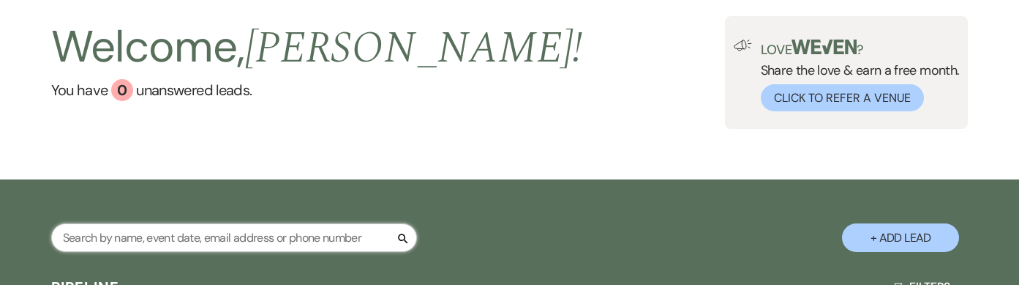
click at [105, 237] on input "text" at bounding box center [234, 237] width 366 height 29
type input "[PERSON_NAME]"
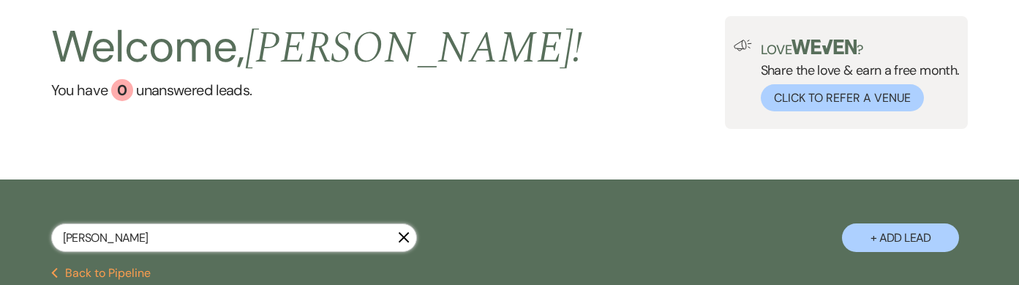
select select "8"
select select "4"
select select "9"
select select "8"
select select "6"
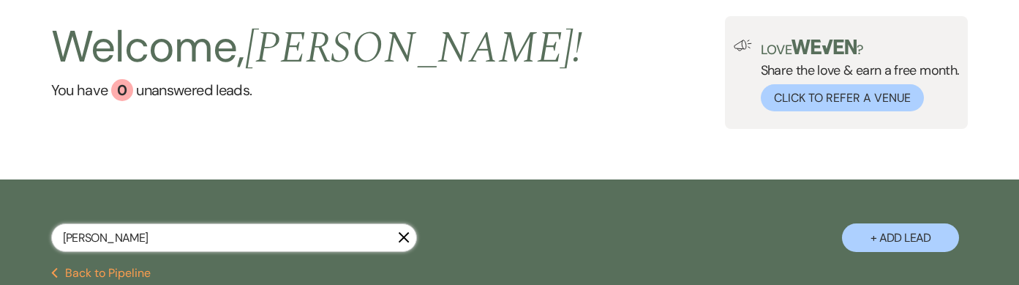
select select "8"
select select "5"
select select "8"
select select "4"
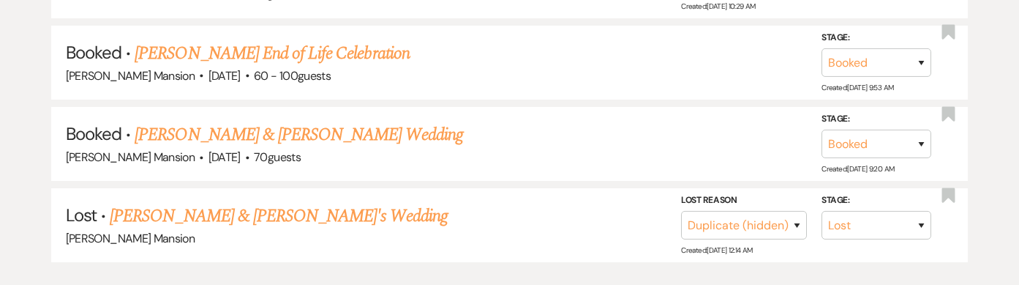
scroll to position [1024, 0]
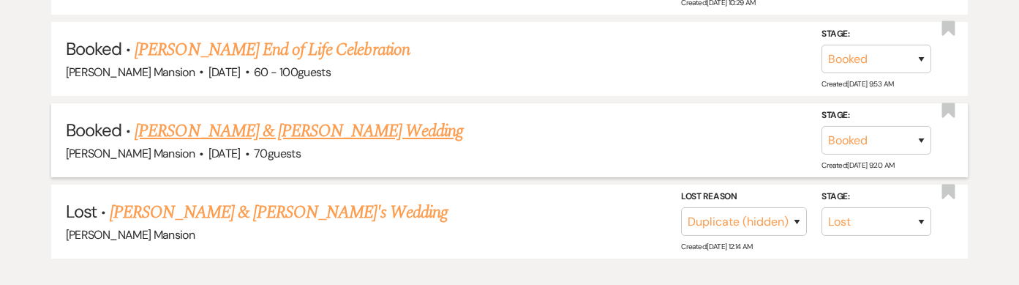
type input "[PERSON_NAME]"
click at [286, 141] on link "[PERSON_NAME] & [PERSON_NAME] Wedding" at bounding box center [299, 131] width 328 height 26
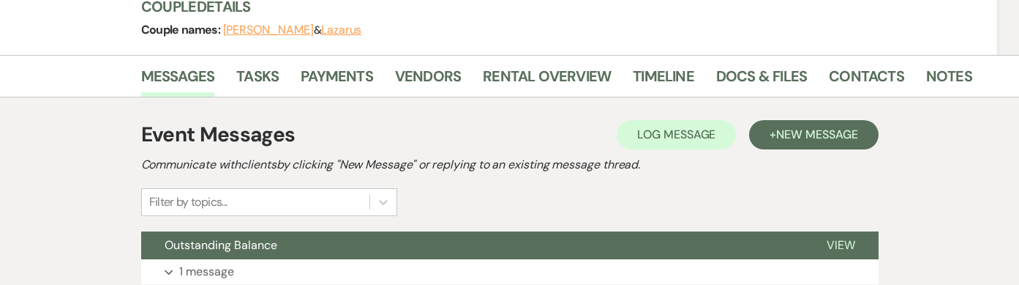
scroll to position [293, 0]
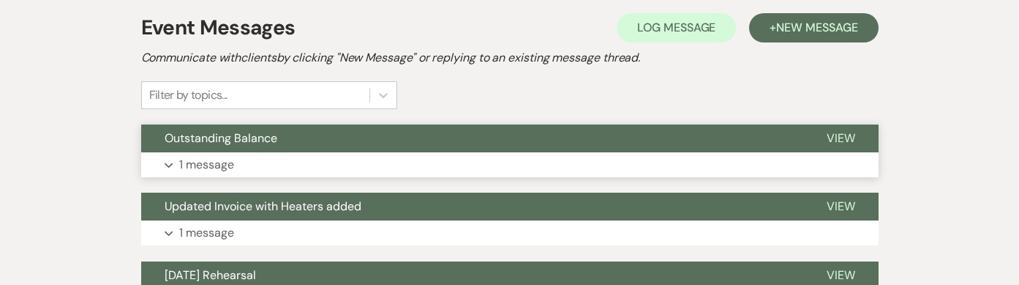
click at [187, 167] on p "1 message" at bounding box center [206, 164] width 55 height 19
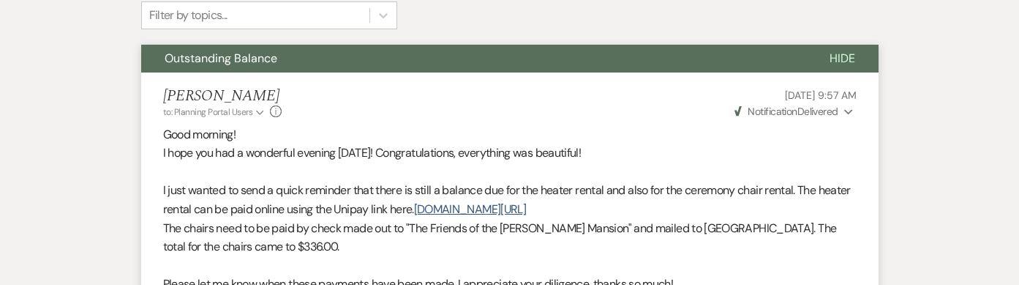
scroll to position [0, 0]
